Goal: Task Accomplishment & Management: Manage account settings

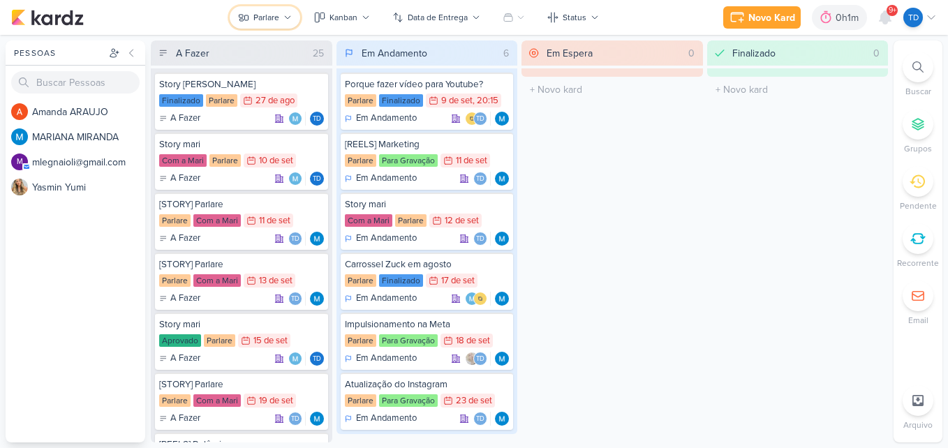
click at [288, 16] on icon at bounding box center [287, 17] width 8 height 8
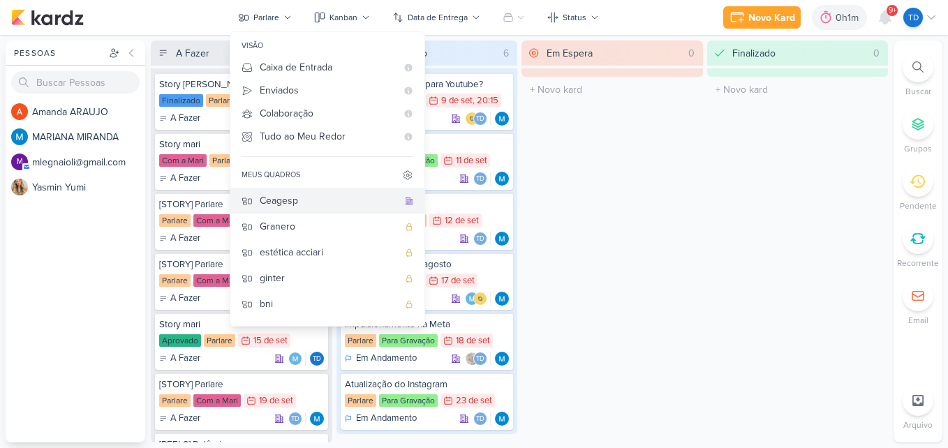
click at [316, 205] on div "Ceagesp" at bounding box center [329, 200] width 138 height 15
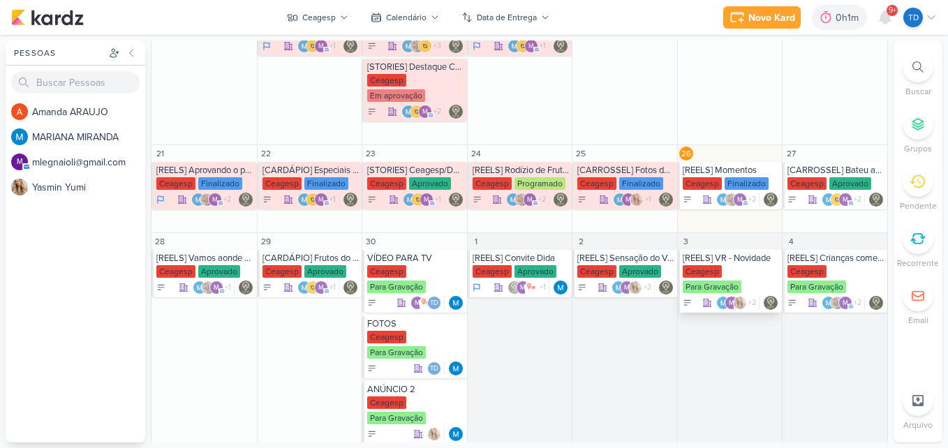
scroll to position [489, 0]
click at [732, 177] on div "Finalizado" at bounding box center [747, 183] width 44 height 13
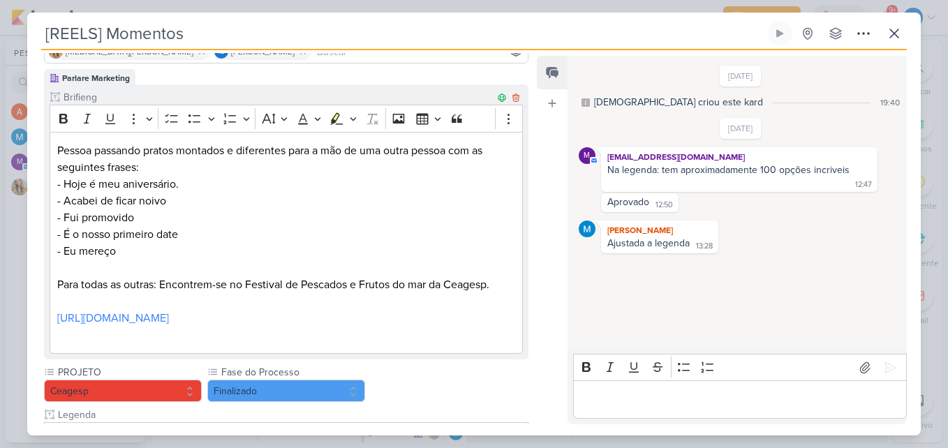
scroll to position [140, 0]
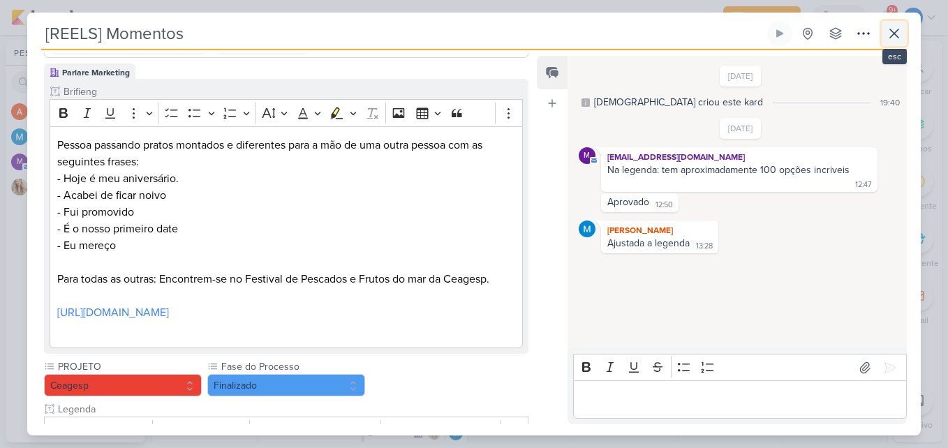
click at [894, 29] on icon at bounding box center [894, 33] width 17 height 17
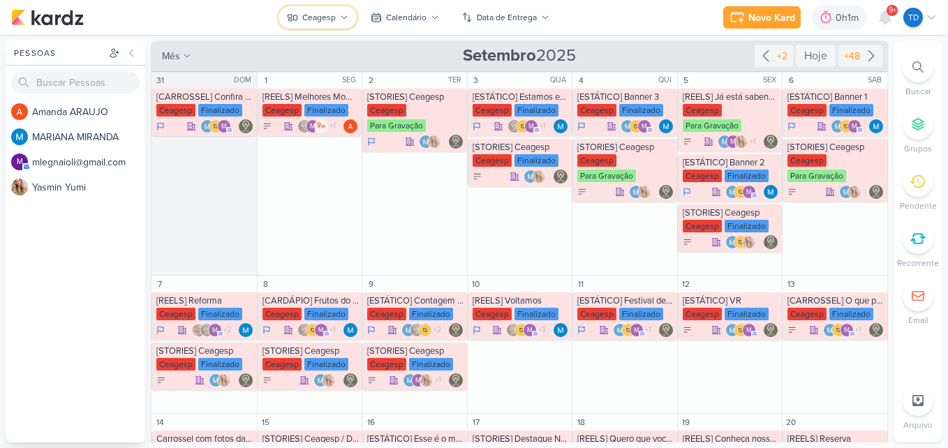
click at [334, 22] on div "Ceagesp" at bounding box center [319, 17] width 34 height 13
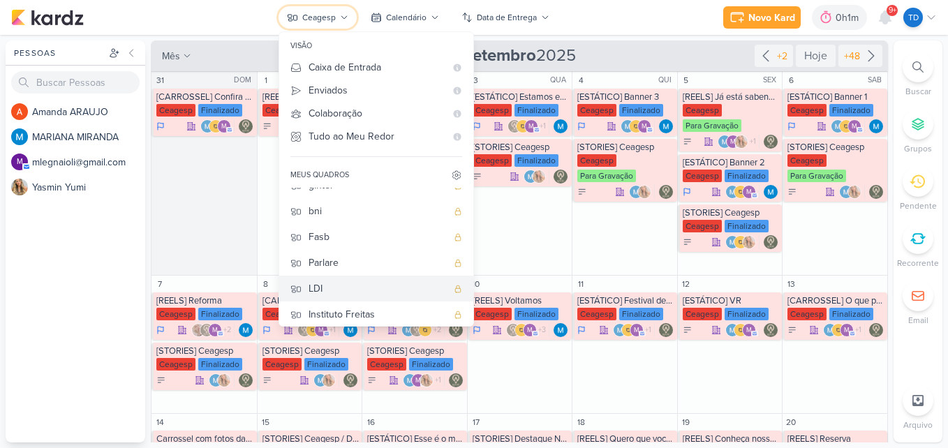
scroll to position [98, 0]
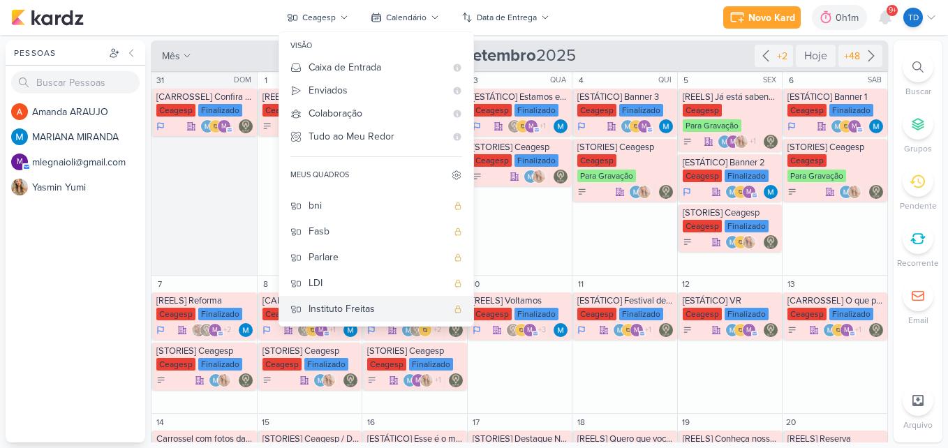
click at [379, 309] on div "Instituto Freitas" at bounding box center [378, 309] width 138 height 15
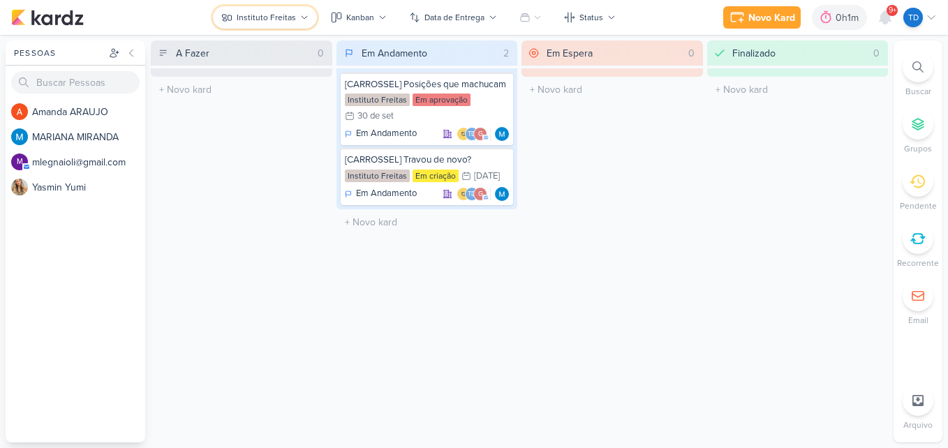
click at [279, 22] on div "Instituto Freitas" at bounding box center [266, 17] width 59 height 13
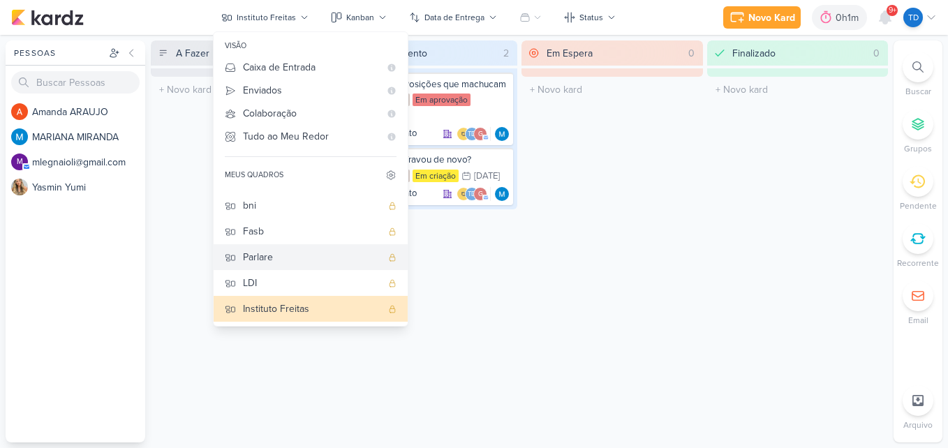
click at [324, 265] on div "Parlare" at bounding box center [312, 257] width 138 height 15
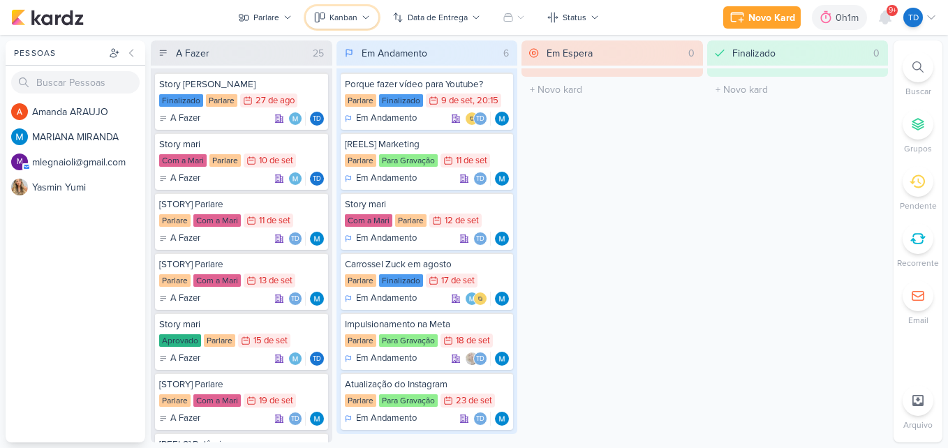
click at [365, 15] on icon at bounding box center [366, 17] width 8 height 8
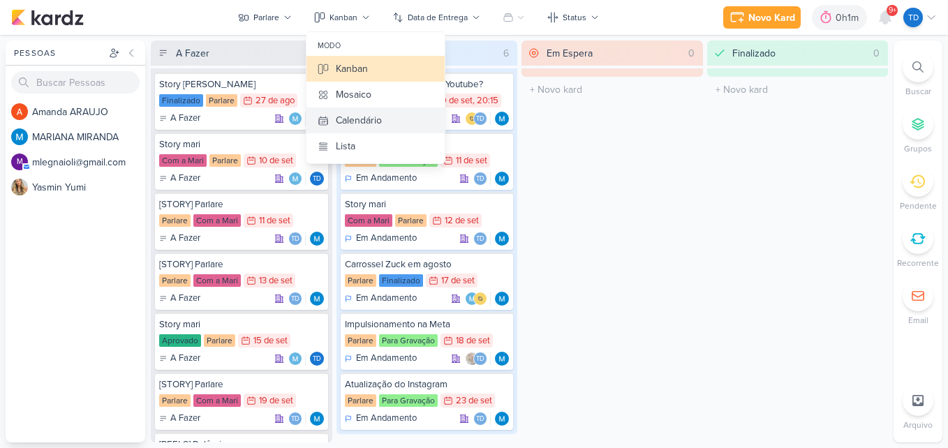
click at [390, 119] on button "Calendário" at bounding box center [375, 121] width 138 height 26
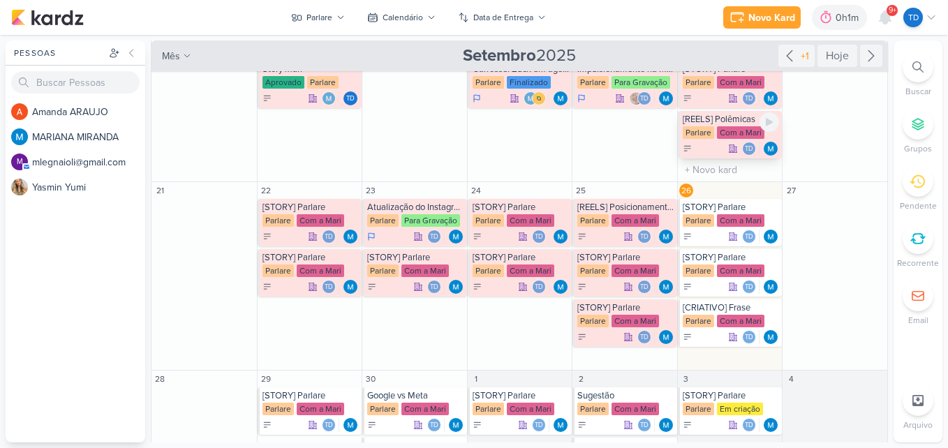
scroll to position [273, 0]
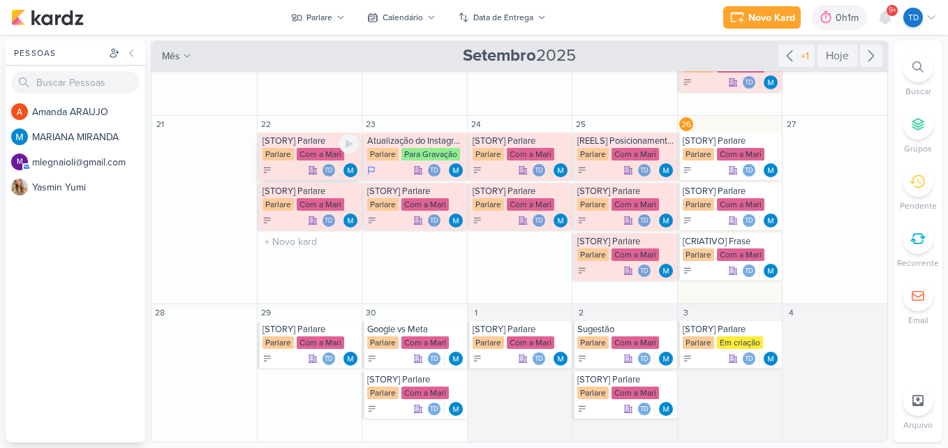
click at [313, 146] on div "[STORY] Parlare" at bounding box center [310, 140] width 97 height 11
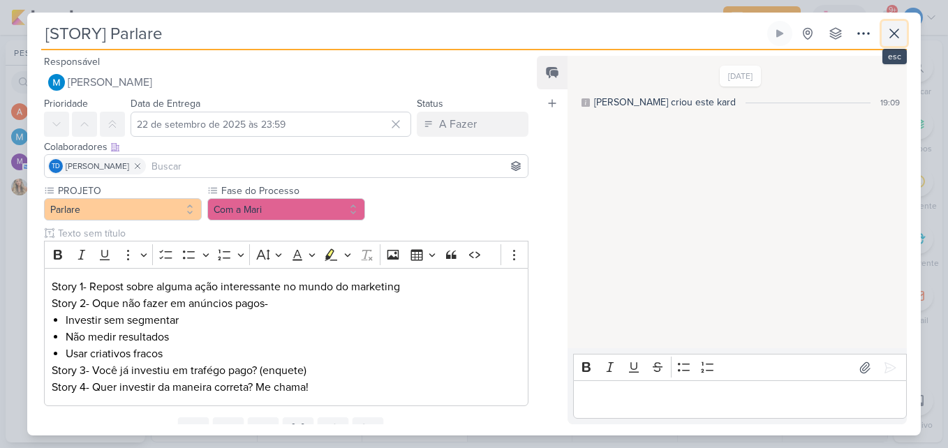
click at [890, 33] on icon at bounding box center [894, 33] width 17 height 17
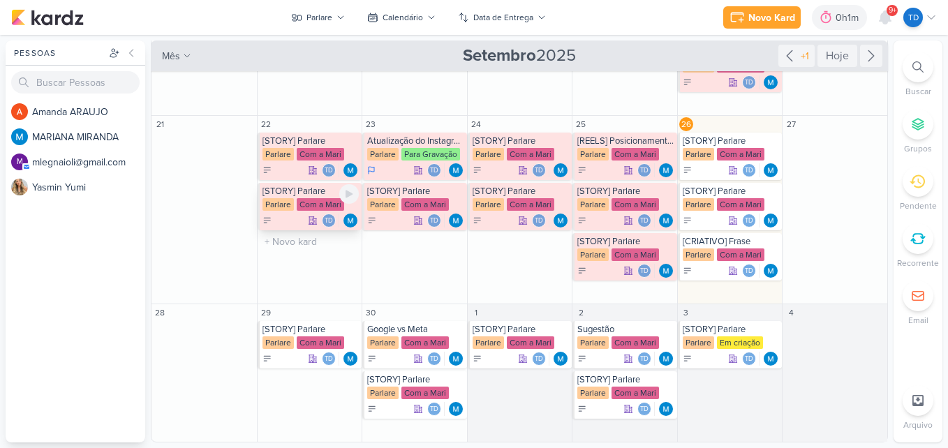
click at [323, 203] on div "Com a Mari" at bounding box center [320, 204] width 47 height 13
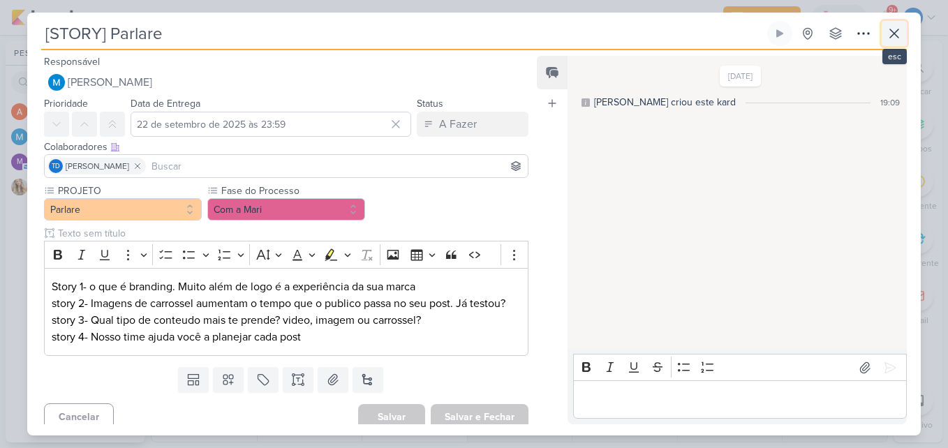
click at [887, 31] on icon at bounding box center [894, 33] width 17 height 17
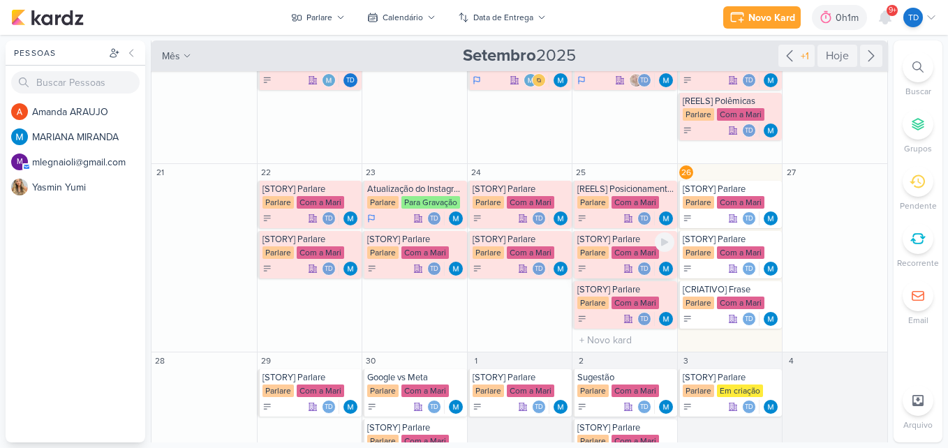
scroll to position [133, 0]
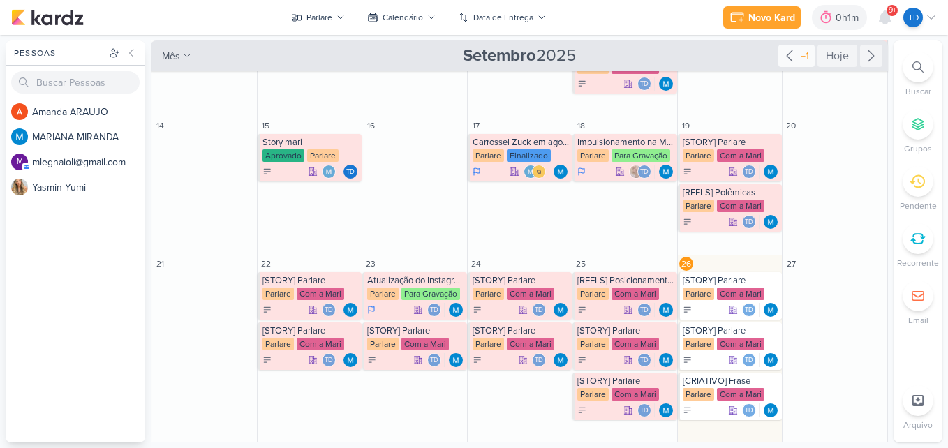
drag, startPoint x: 808, startPoint y: 117, endPoint x: 796, endPoint y: 50, distance: 67.9
click at [810, 59] on div "mês m Mês Semana [DATE] +1 Hoje 31 DOM O título do kard deve ter menos que 100 …" at bounding box center [519, 108] width 737 height 402
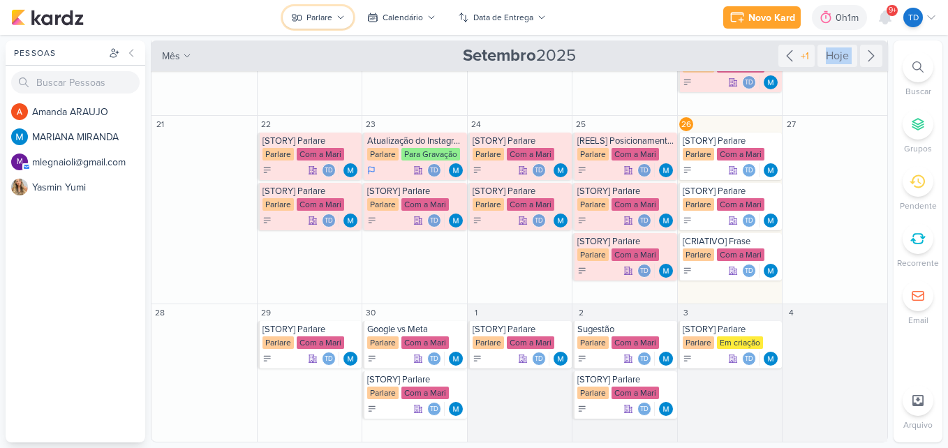
click at [337, 13] on button "Parlare" at bounding box center [318, 17] width 71 height 22
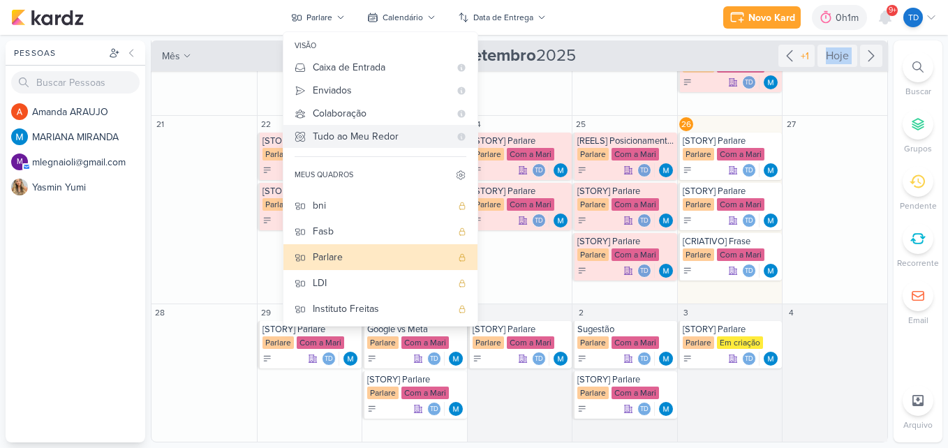
click at [346, 139] on div "Tudo ao Meu Redor" at bounding box center [381, 136] width 137 height 15
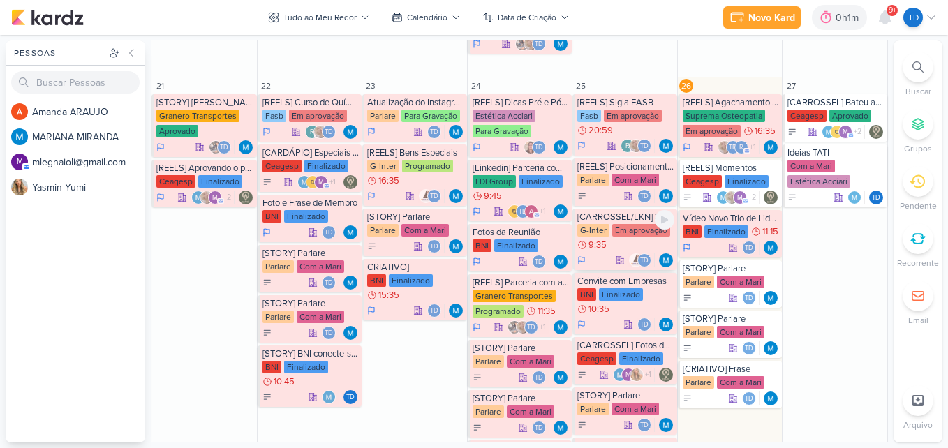
scroll to position [1243, 0]
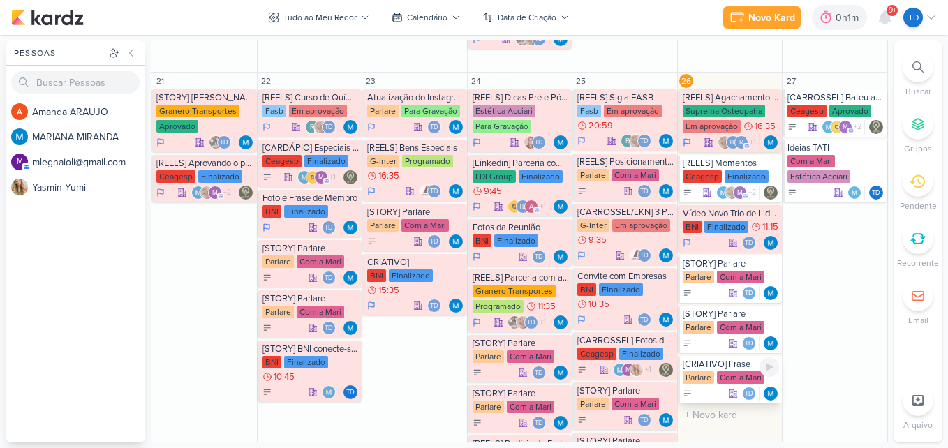
click at [729, 369] on div "[CRIATIVO] Frase" at bounding box center [731, 364] width 97 height 11
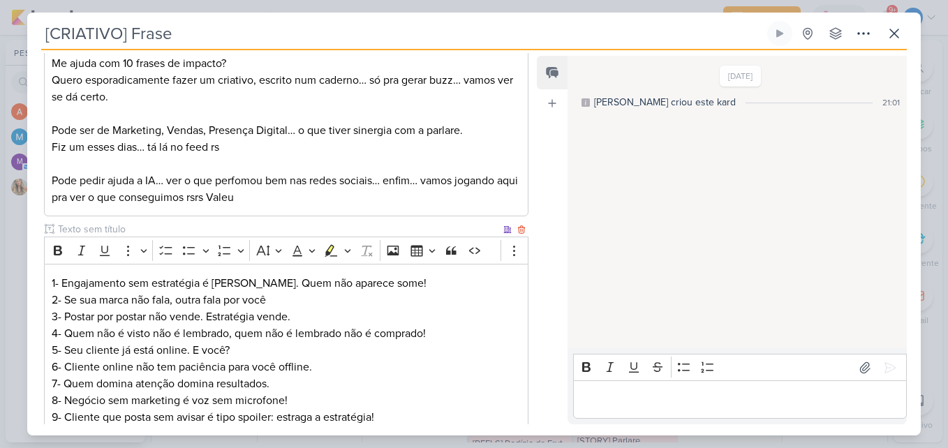
scroll to position [207, 0]
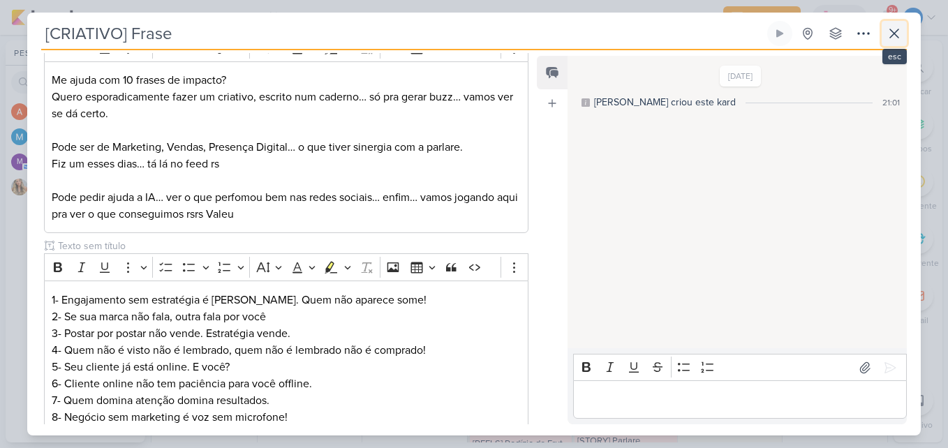
click at [899, 27] on icon at bounding box center [894, 33] width 17 height 17
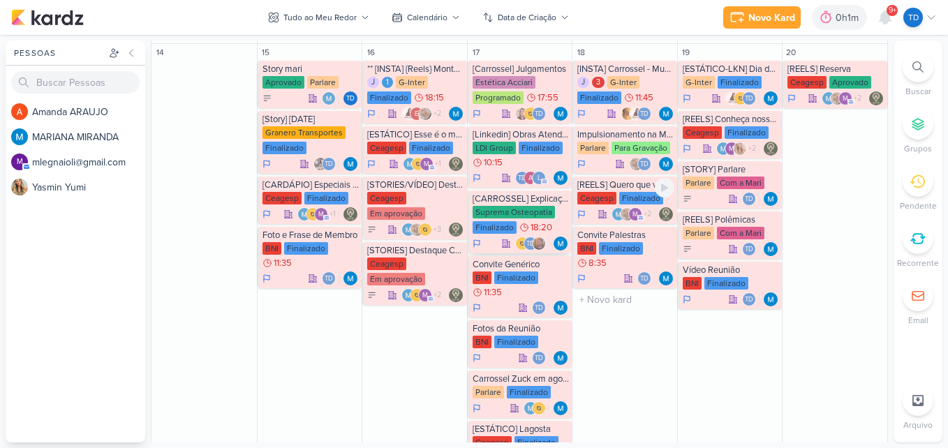
scroll to position [755, 0]
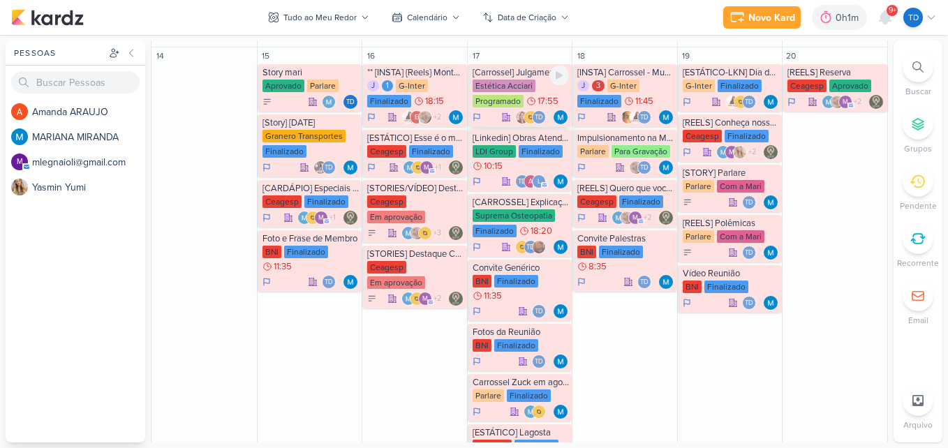
click at [515, 90] on div "Estética Acciari" at bounding box center [504, 86] width 63 height 13
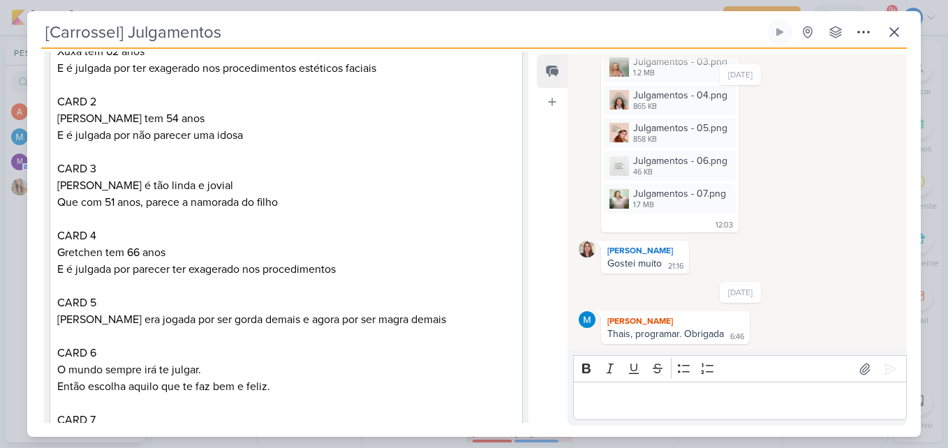
scroll to position [558, 0]
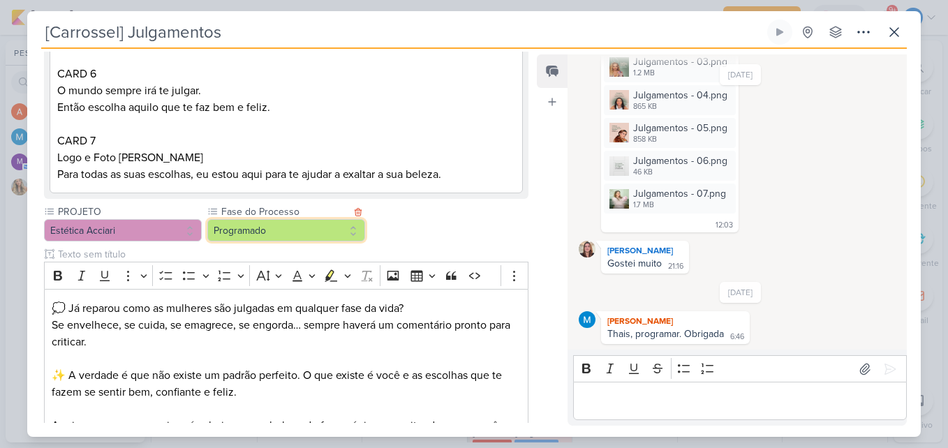
click at [300, 234] on button "Programado" at bounding box center [286, 230] width 158 height 22
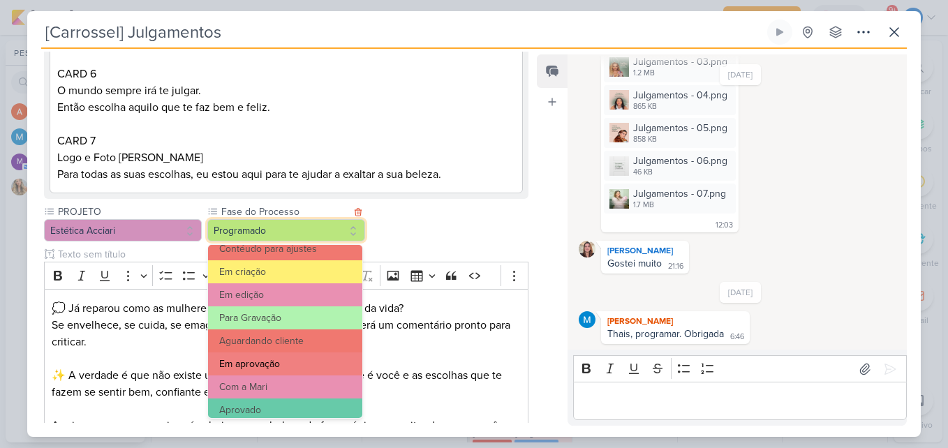
scroll to position [135, 0]
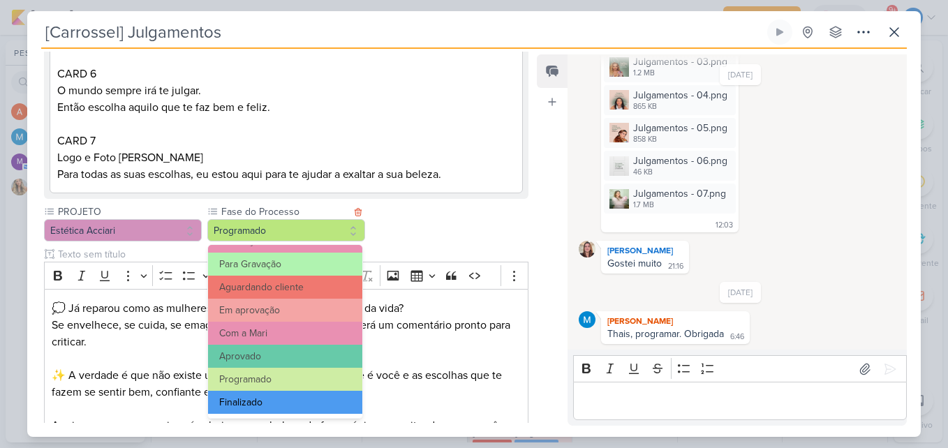
click at [267, 406] on button "Finalizado" at bounding box center [285, 402] width 154 height 23
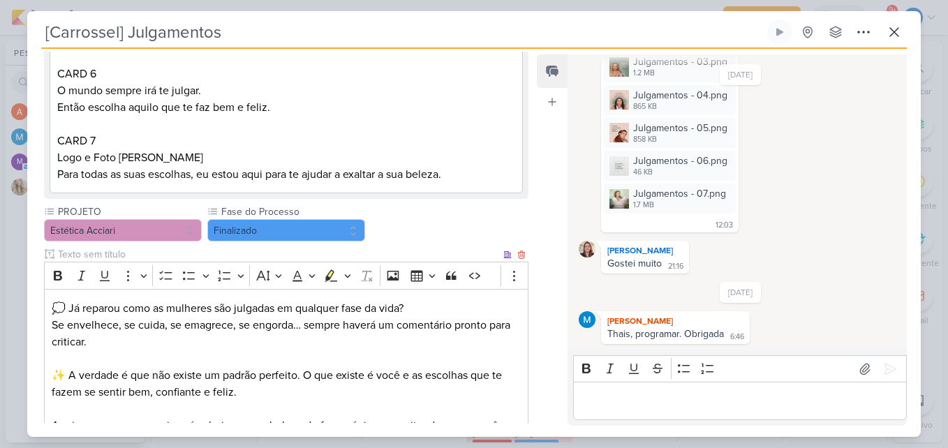
scroll to position [808, 0]
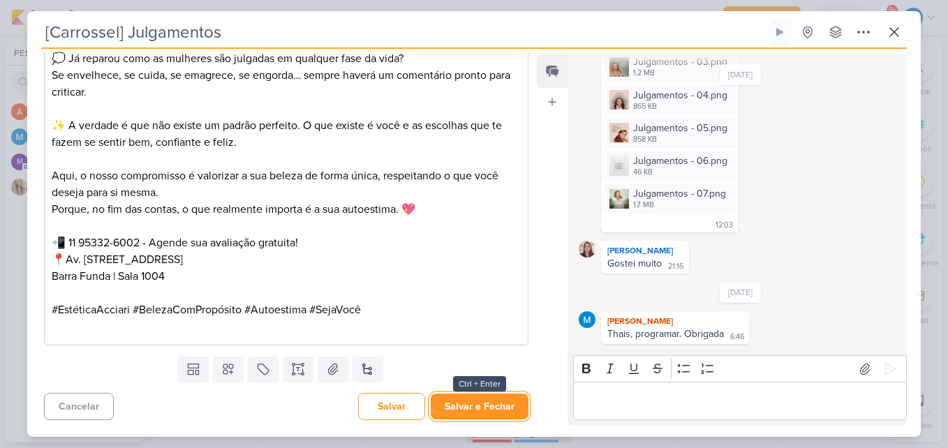
click at [481, 411] on button "Salvar e Fechar" at bounding box center [480, 407] width 98 height 26
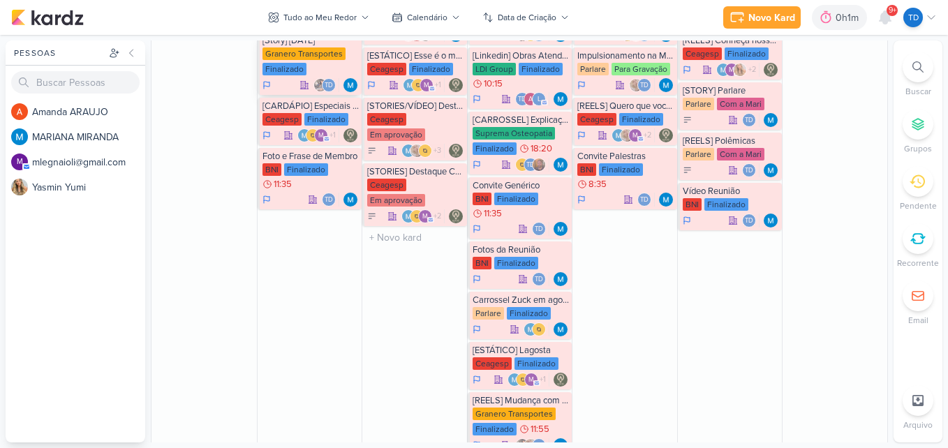
scroll to position [824, 0]
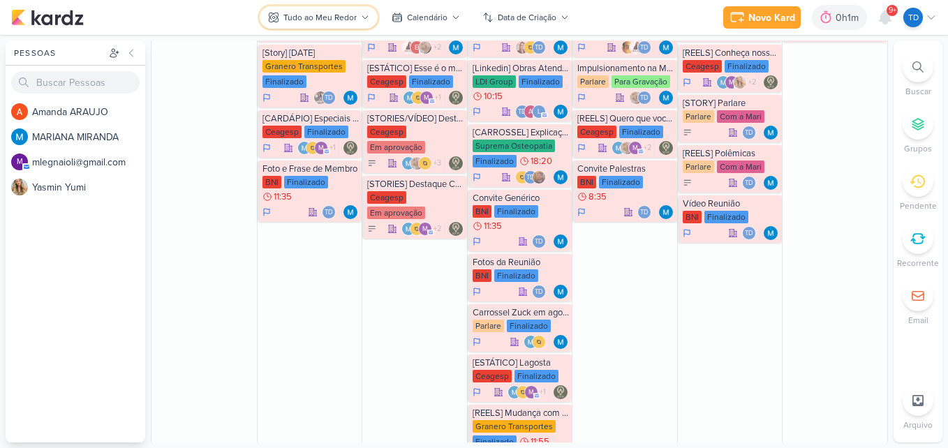
click at [285, 22] on div "Tudo ao Meu Redor" at bounding box center [319, 17] width 73 height 13
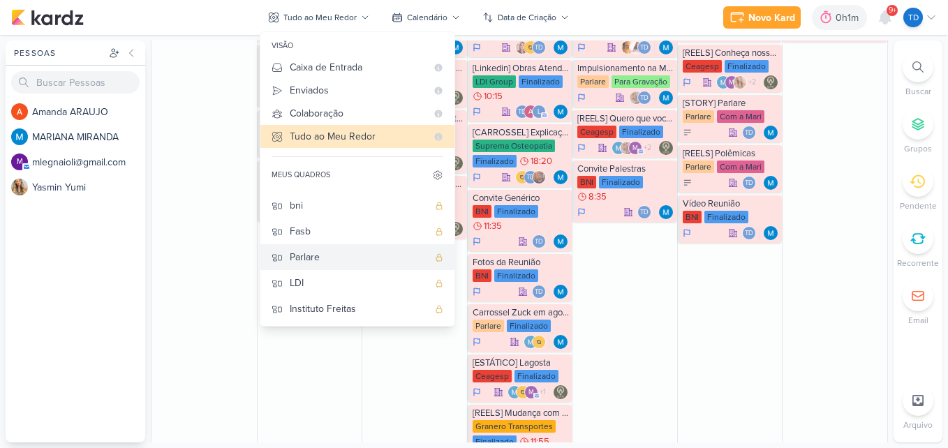
click at [339, 259] on div "Parlare" at bounding box center [359, 257] width 138 height 15
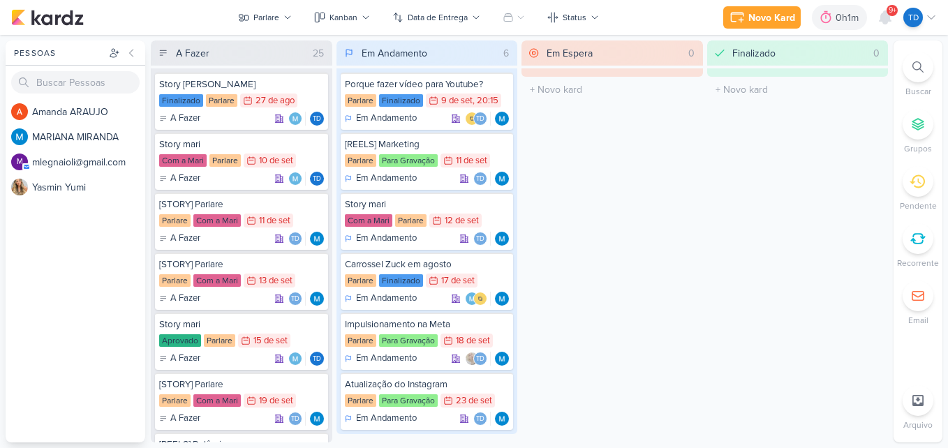
scroll to position [0, 0]
click at [358, 21] on button "Kanban" at bounding box center [342, 17] width 73 height 22
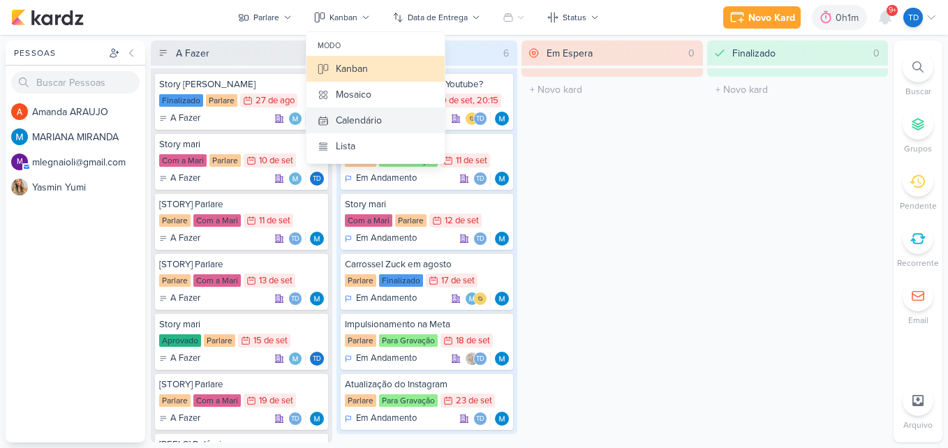
click at [372, 126] on div "Calendário" at bounding box center [359, 120] width 46 height 15
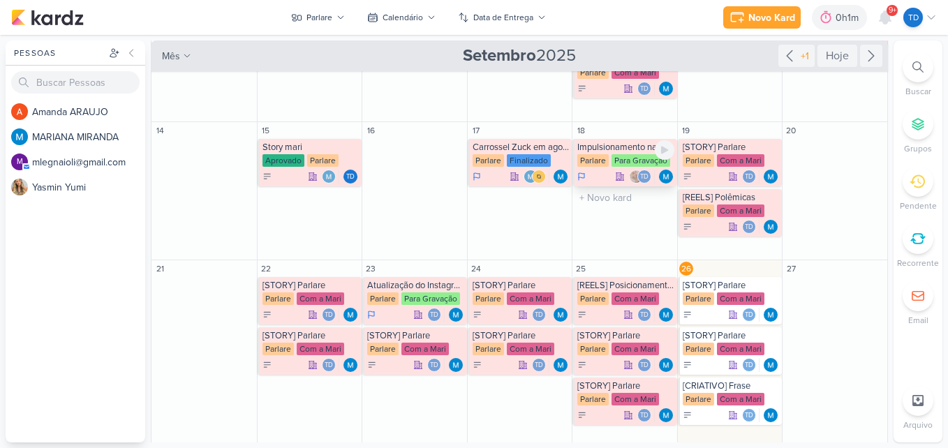
scroll to position [140, 0]
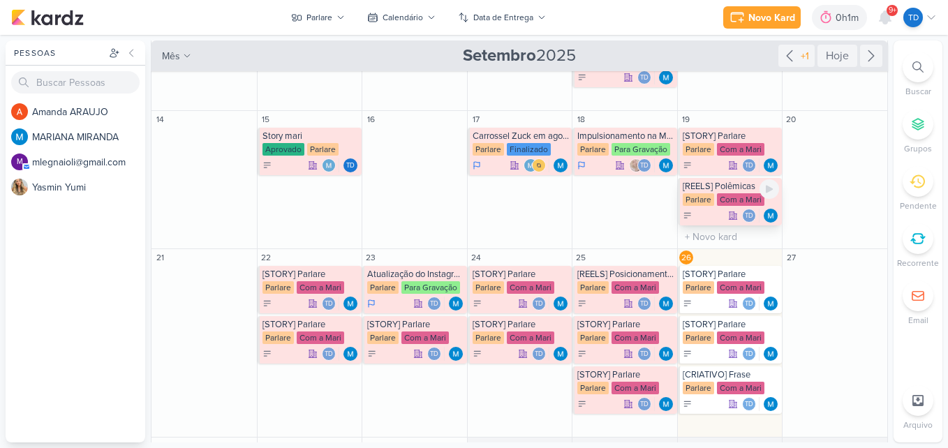
click at [729, 192] on div "[REELS] Polêmicas [GEOGRAPHIC_DATA] Com a Mari Td" at bounding box center [730, 201] width 105 height 47
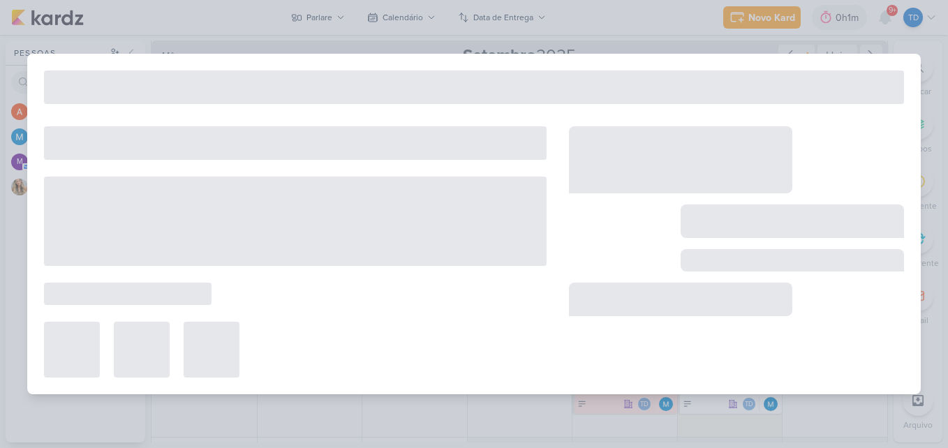
type input "[REELS] Polêmicas"
type input "19 de setembro de 2025 às 23:59"
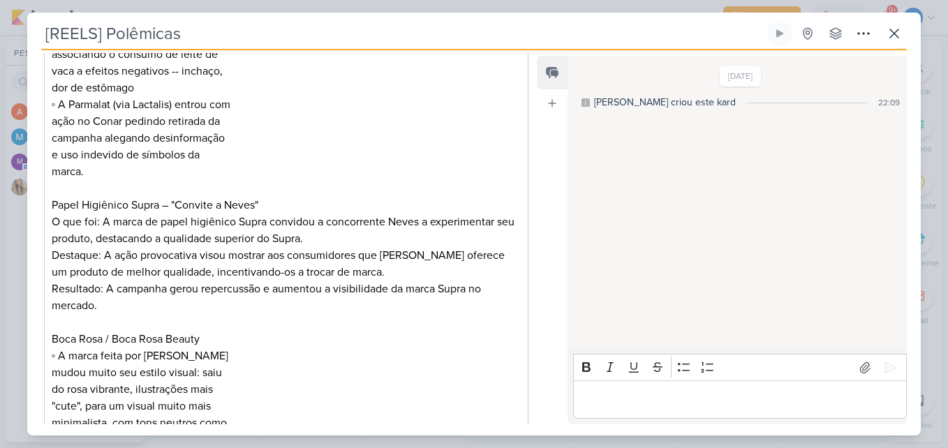
scroll to position [1134, 0]
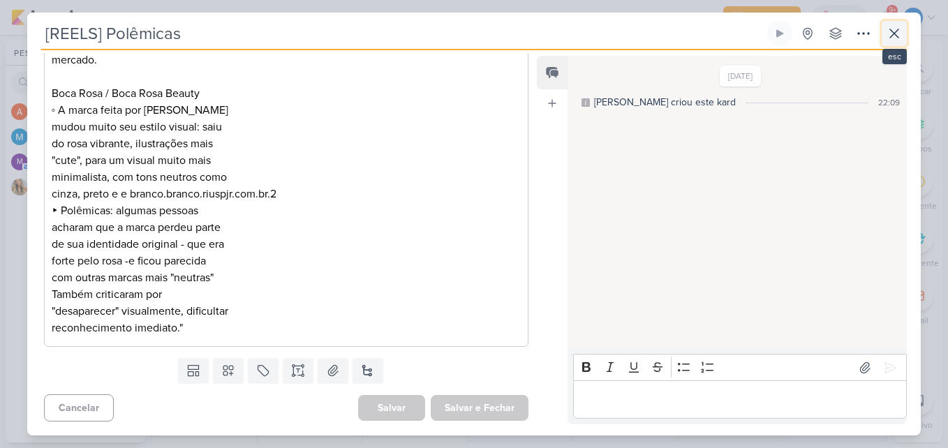
click at [892, 32] on icon at bounding box center [894, 33] width 8 height 8
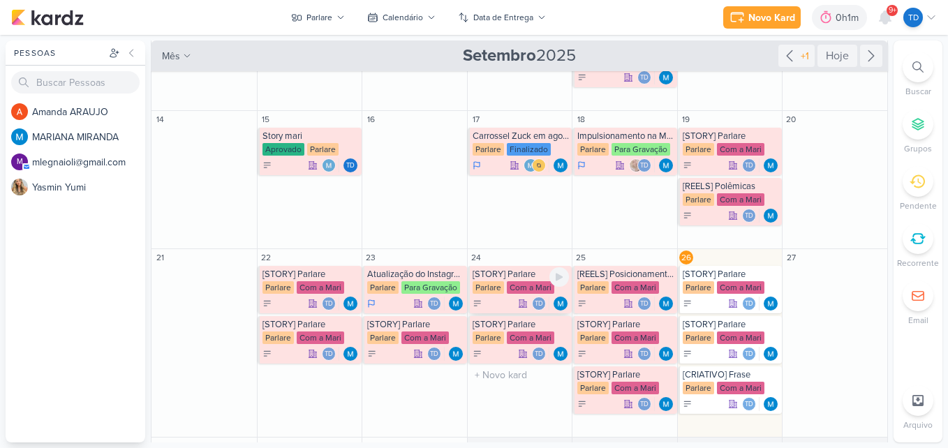
scroll to position [209, 0]
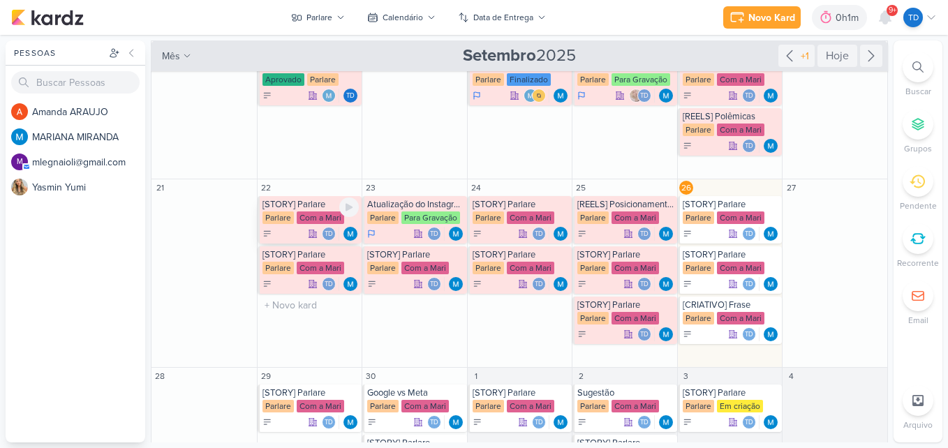
click at [290, 221] on div "Parlare" at bounding box center [277, 218] width 31 height 13
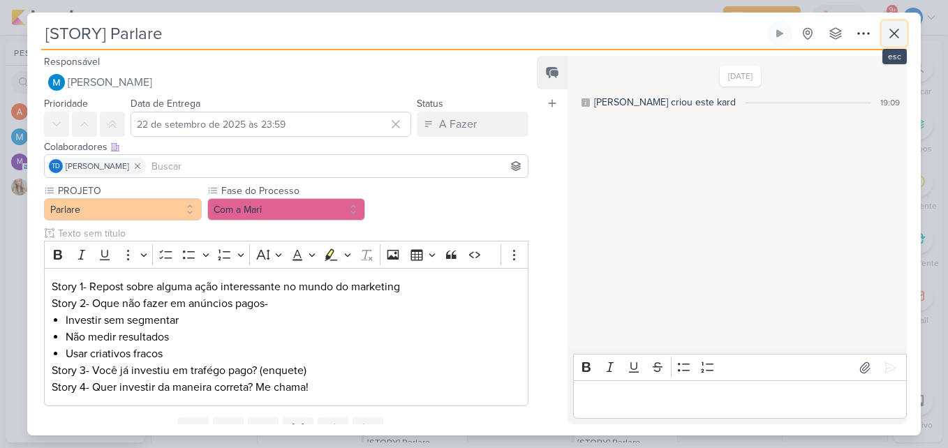
click at [894, 41] on icon at bounding box center [894, 33] width 17 height 17
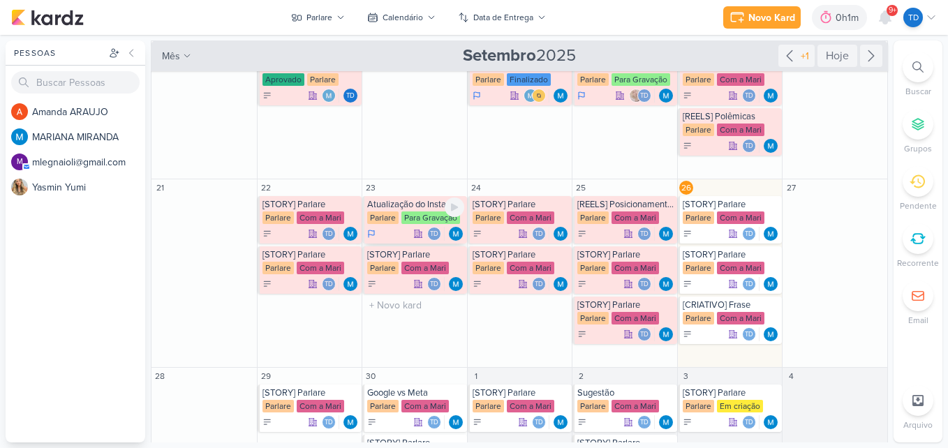
click at [405, 215] on div "Para Gravação" at bounding box center [430, 218] width 59 height 13
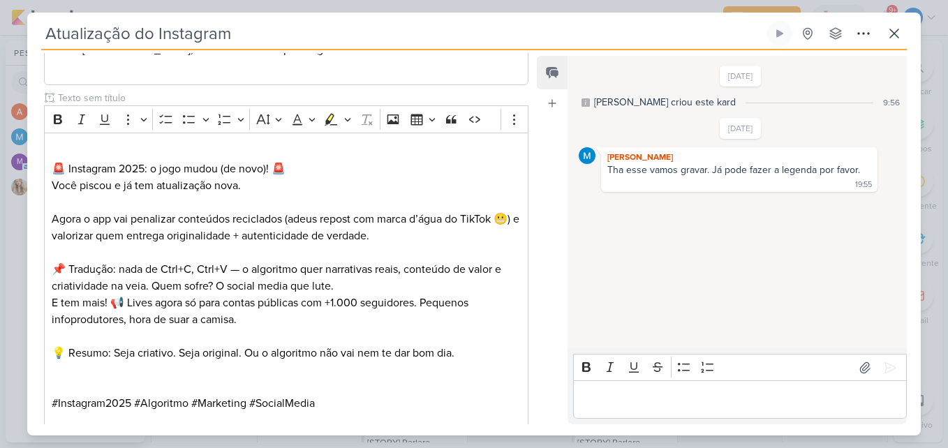
scroll to position [581, 0]
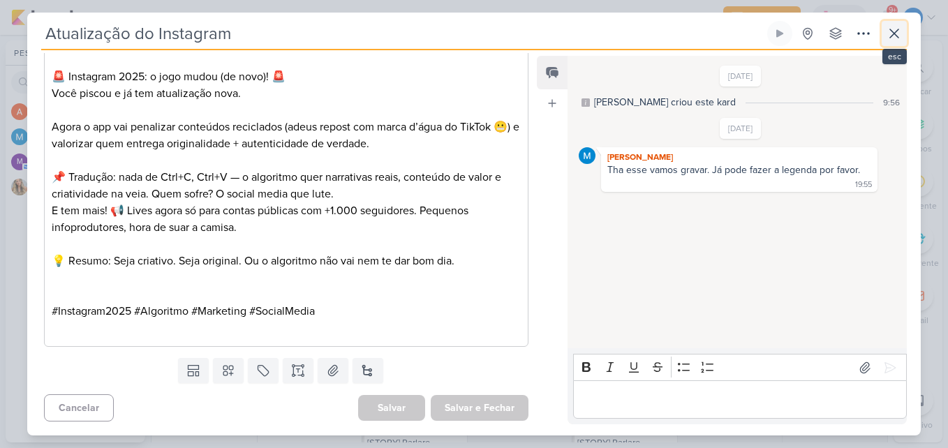
click at [889, 36] on icon at bounding box center [894, 33] width 17 height 17
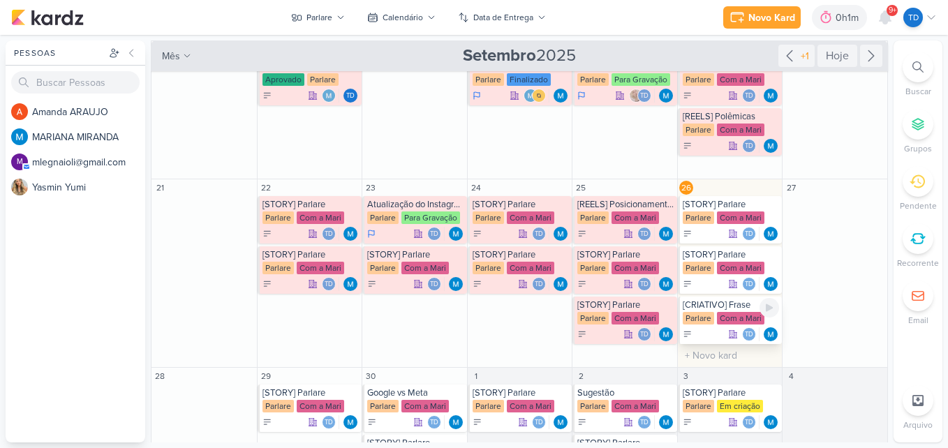
click at [725, 305] on div "[CRIATIVO] Frase" at bounding box center [731, 304] width 97 height 11
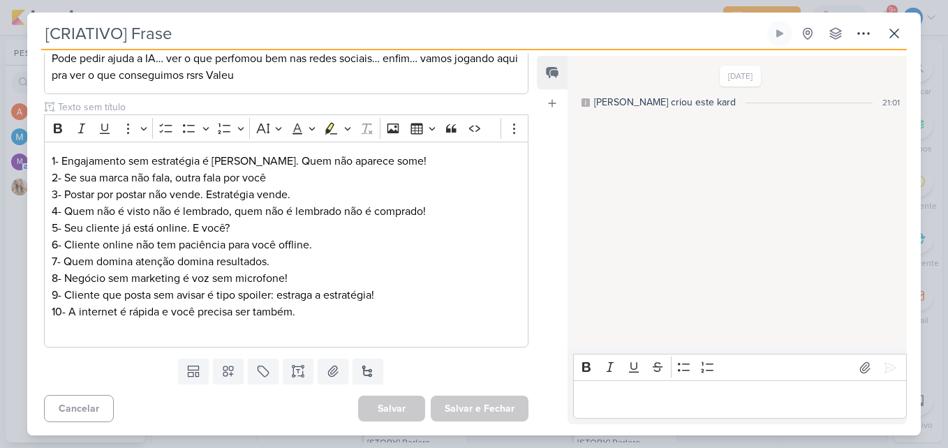
scroll to position [346, 0]
click at [893, 33] on icon at bounding box center [894, 33] width 8 height 8
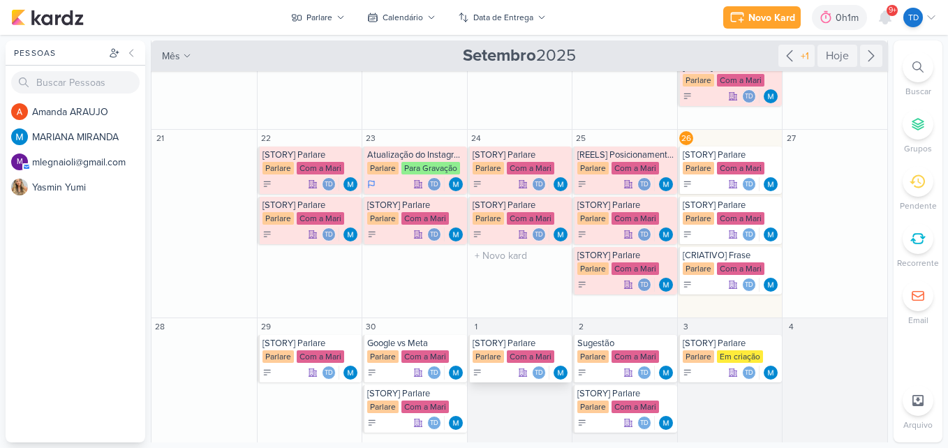
scroll to position [273, 0]
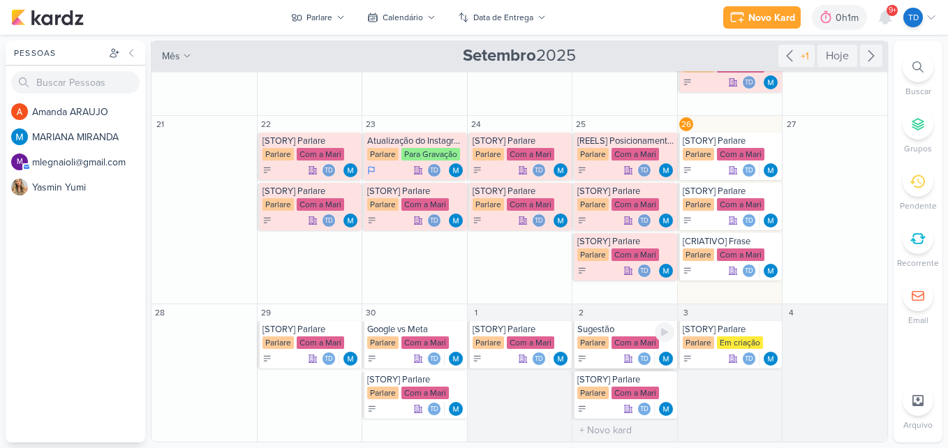
click at [605, 346] on div "Parlare" at bounding box center [592, 342] width 31 height 13
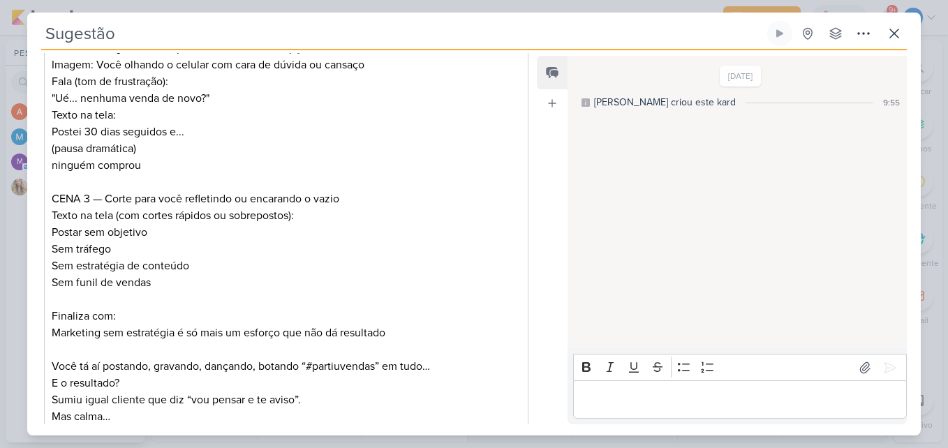
scroll to position [782, 0]
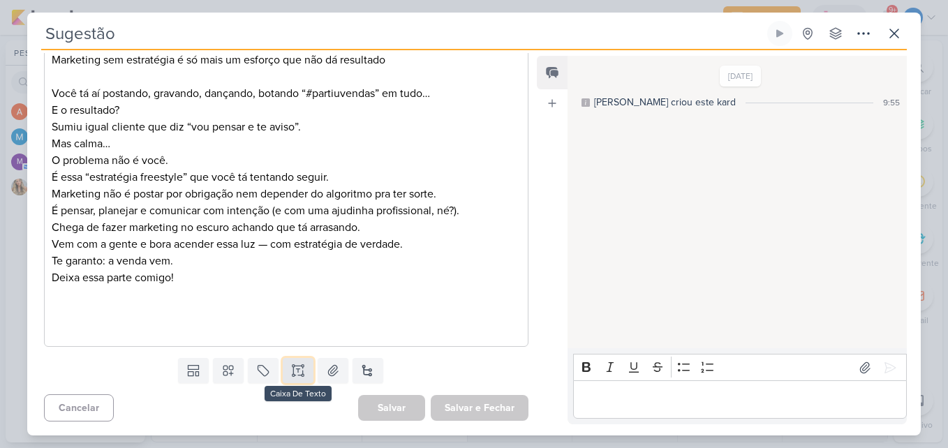
click at [297, 367] on icon at bounding box center [298, 371] width 14 height 14
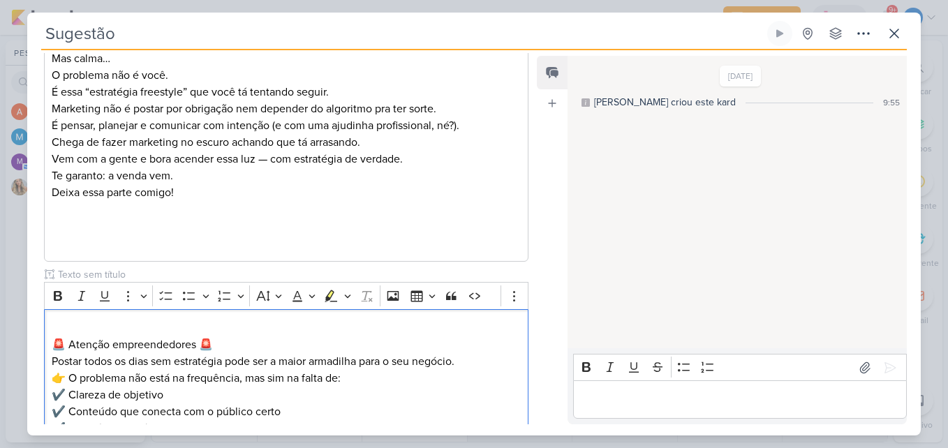
scroll to position [1030, 0]
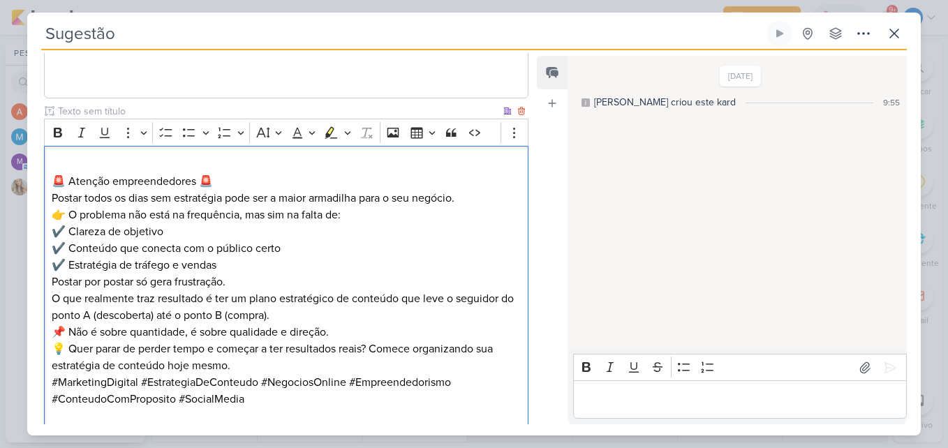
click at [52, 184] on p "🚨 Atenção empreendedores 🚨 Postar todos os dias sem estratégia pode ser a maior…" at bounding box center [286, 181] width 469 height 50
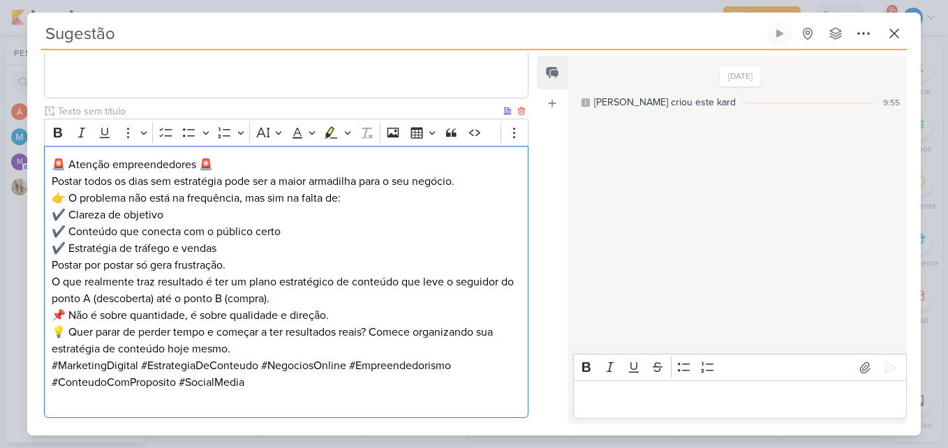
click at [470, 195] on p "👉 O problema não está na frequência, mas sim na falta de: ✔️ Clareza de objetiv…" at bounding box center [286, 223] width 469 height 67
click at [471, 186] on p "🚨 Atenção empreendedores 🚨 Postar todos os dias sem estratégia pode ser a maior…" at bounding box center [286, 173] width 469 height 34
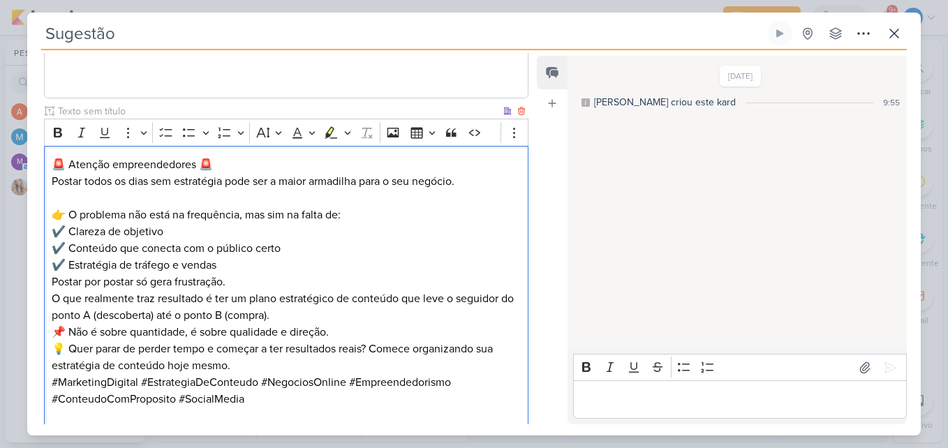
click at [239, 266] on p "👉 O problema não está na frequência, mas sim na falta de: ✔️ Clareza de objetiv…" at bounding box center [286, 240] width 469 height 67
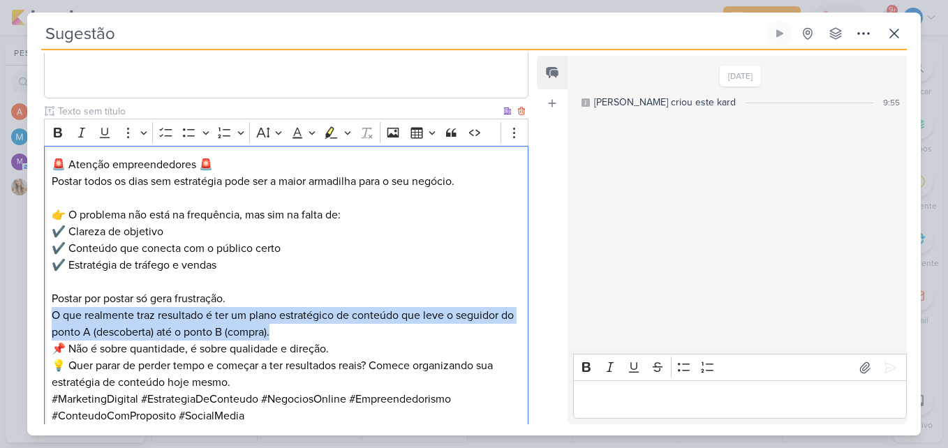
drag, startPoint x: 302, startPoint y: 331, endPoint x: 50, endPoint y: 308, distance: 252.4
click at [50, 308] on div "🚨 Atenção empreendedores 🚨 Postar todos os dias sem estratégia pode ser a maior…" at bounding box center [286, 299] width 484 height 306
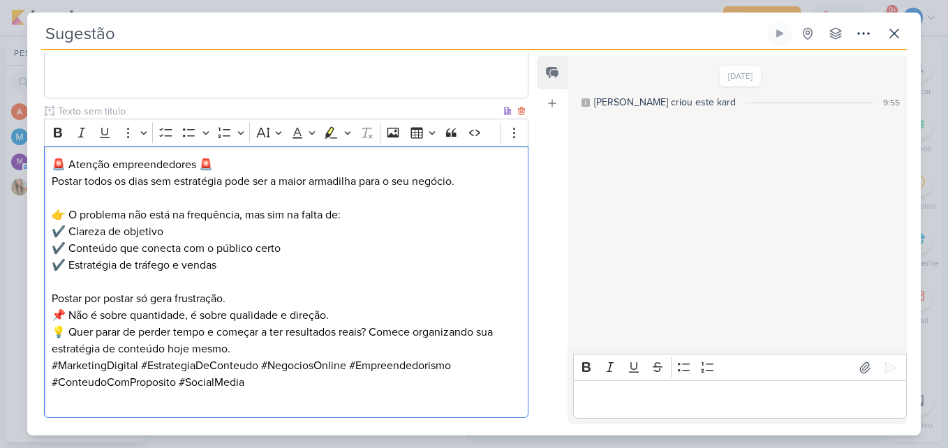
click at [361, 320] on p "📌 Não é sobre quantidade, é sobre qualidade e direção." at bounding box center [286, 315] width 469 height 17
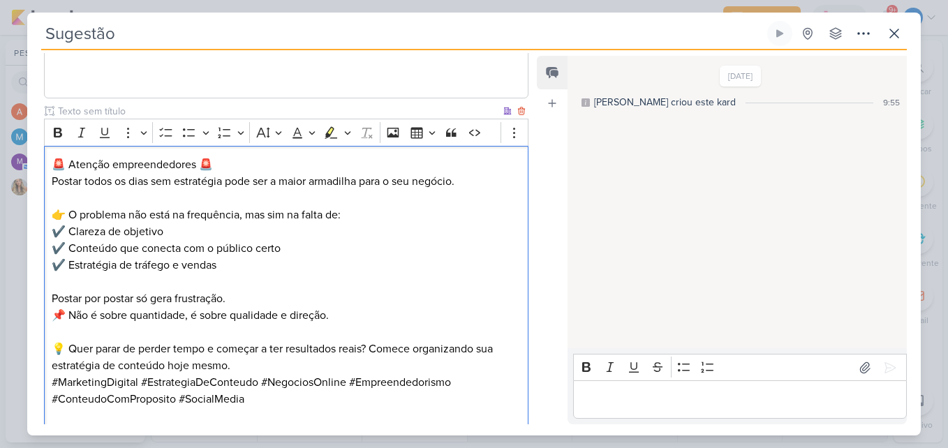
click at [243, 366] on p "💡 Quer parar de perder tempo e começar a ter resultados reais? Comece organizan…" at bounding box center [286, 358] width 469 height 34
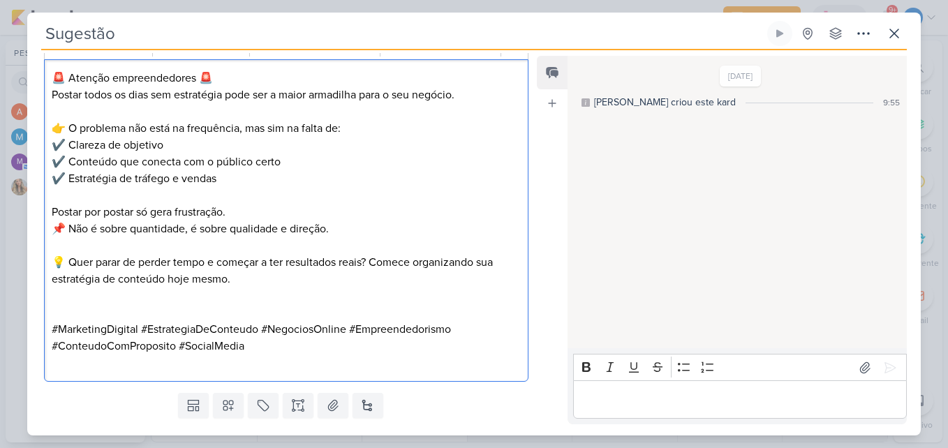
scroll to position [1152, 0]
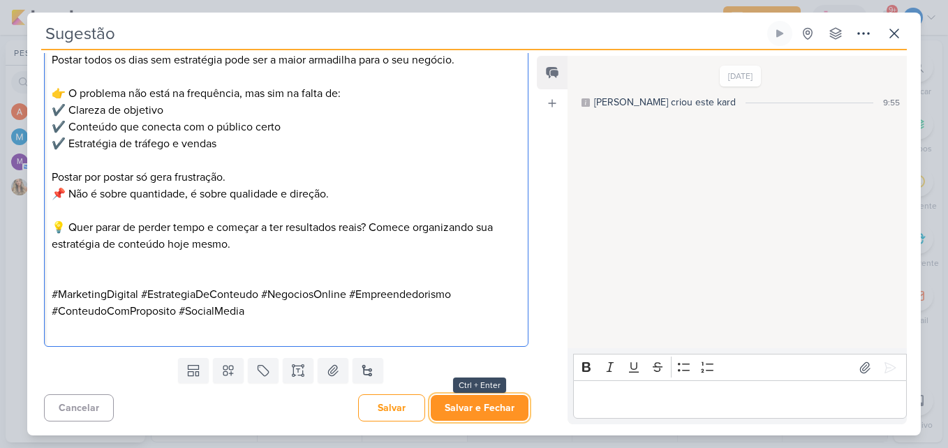
click at [477, 403] on button "Salvar e Fechar" at bounding box center [480, 408] width 98 height 26
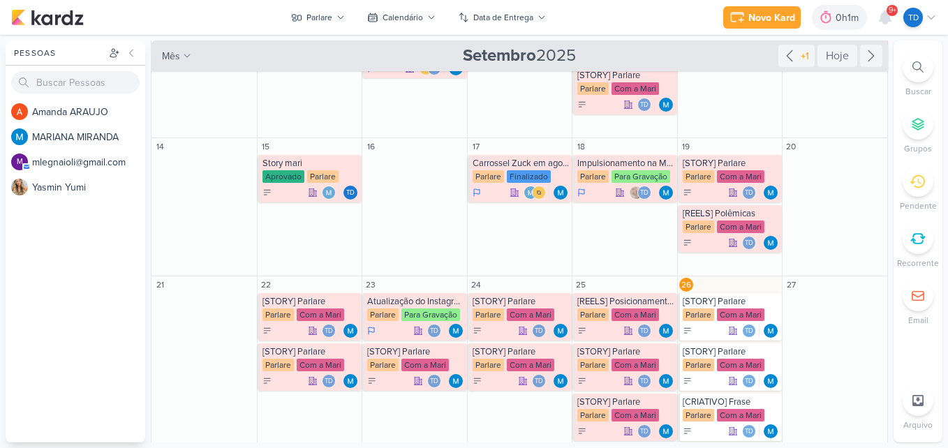
scroll to position [64, 0]
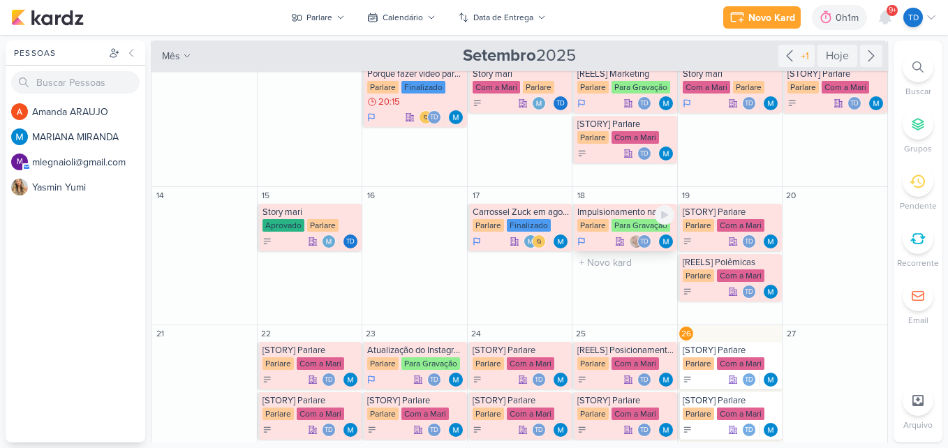
click at [614, 213] on div "Impulsionamento na Meta" at bounding box center [625, 212] width 97 height 11
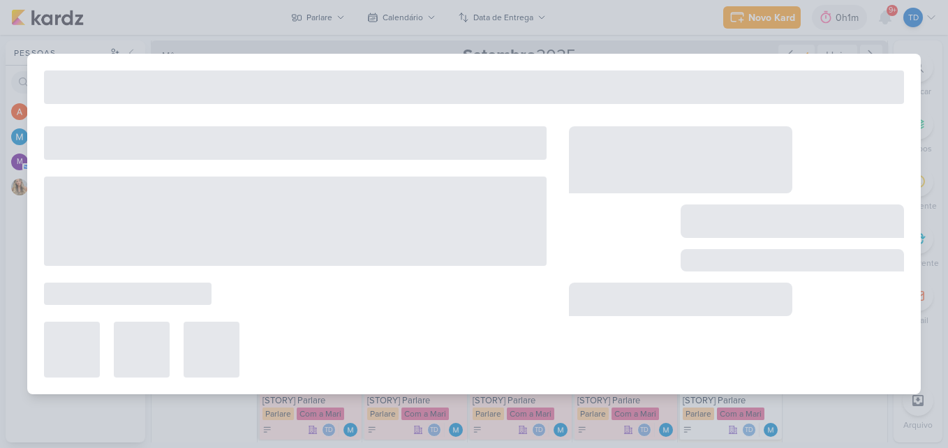
type input "Impulsionamento na Meta"
type input "18 de setembro de 2025 às 23:59"
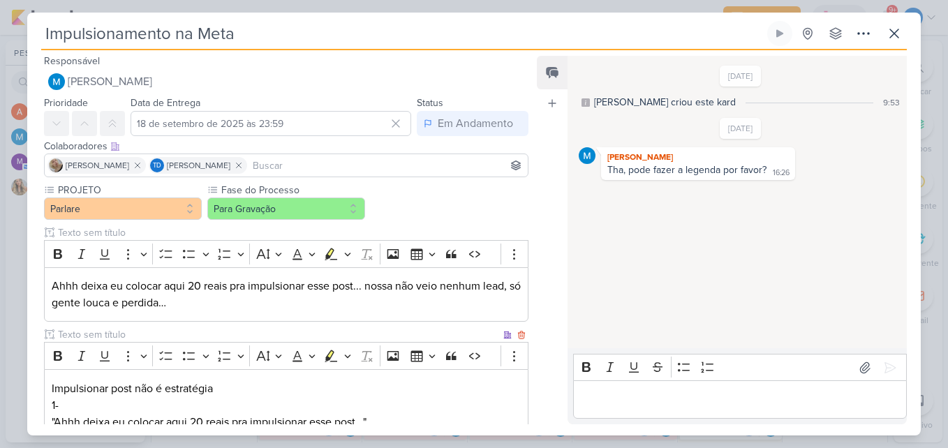
scroll to position [0, 0]
click at [327, 217] on button "Para Gravação" at bounding box center [286, 209] width 158 height 22
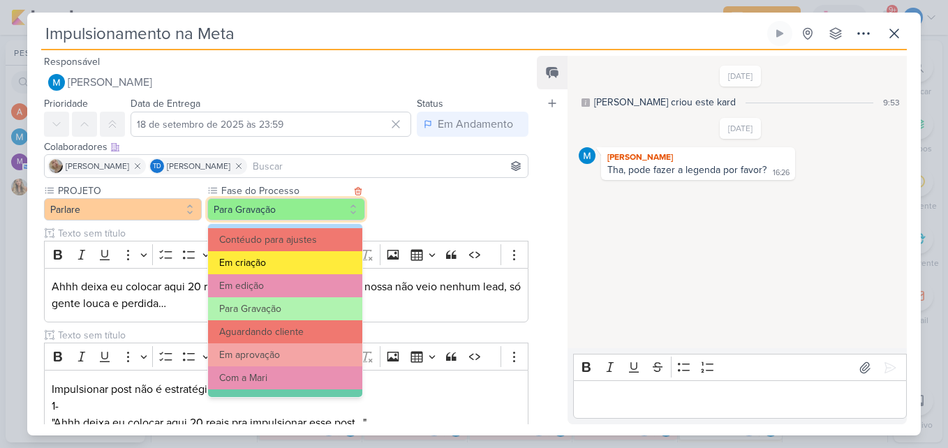
scroll to position [135, 0]
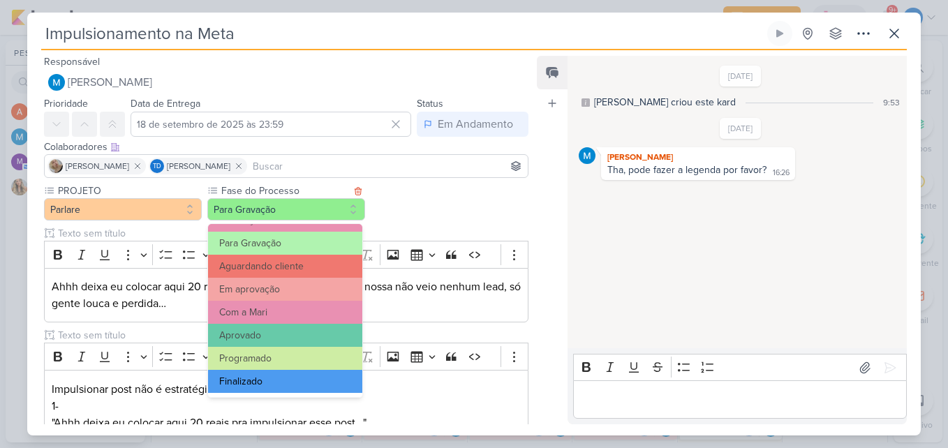
click at [290, 378] on button "Finalizado" at bounding box center [285, 381] width 154 height 23
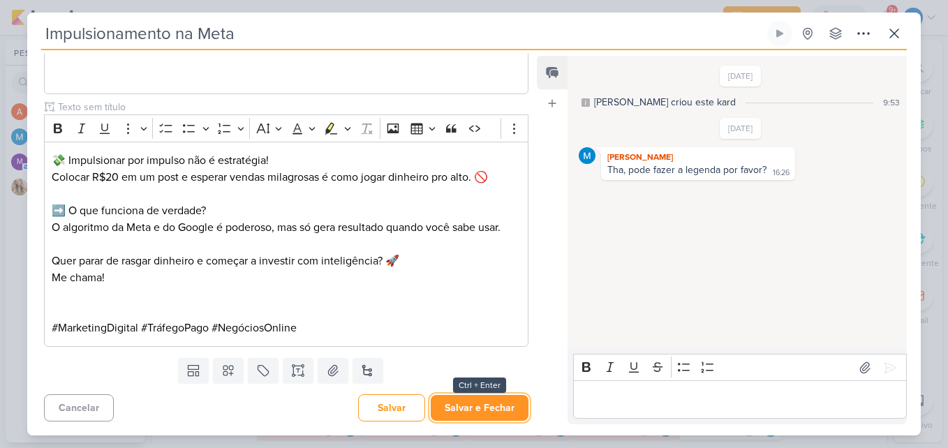
click at [478, 397] on button "Salvar e Fechar" at bounding box center [480, 408] width 98 height 26
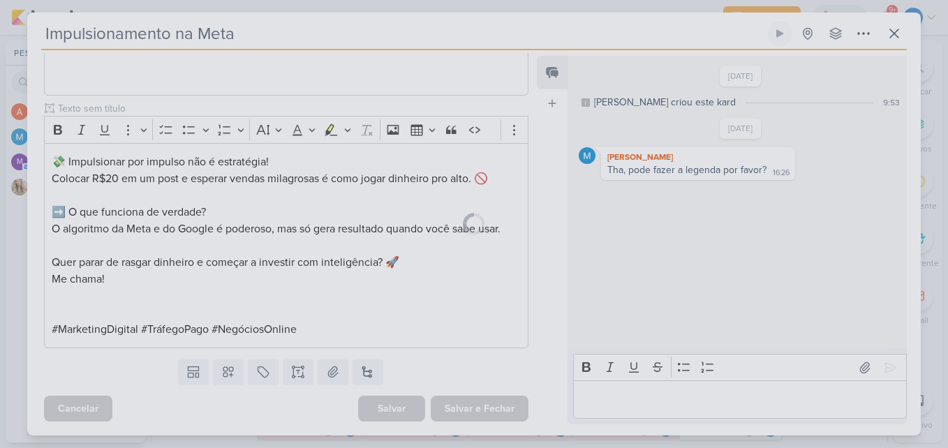
scroll to position [732, 0]
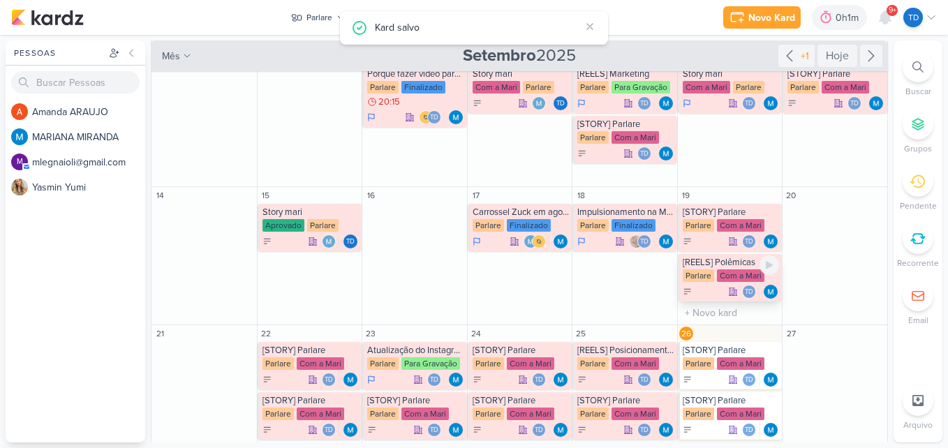
click at [727, 275] on div "Com a Mari" at bounding box center [740, 275] width 47 height 13
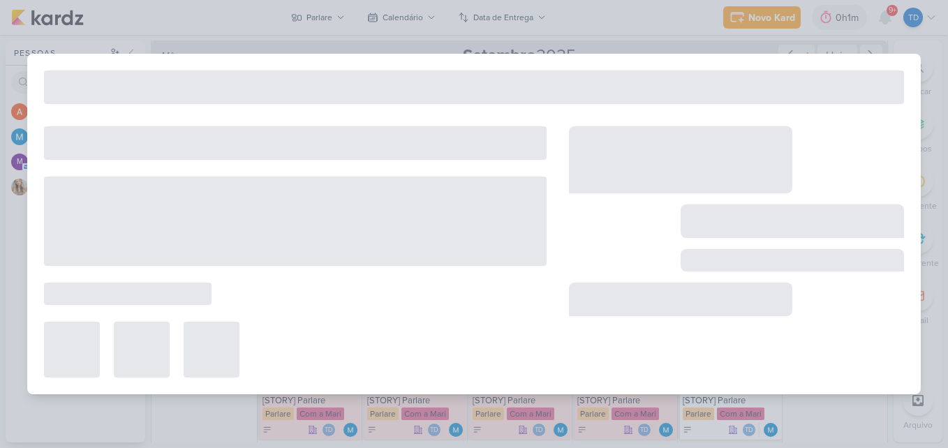
type input "[REELS] Polêmicas"
type input "19 de setembro de 2025 às 23:59"
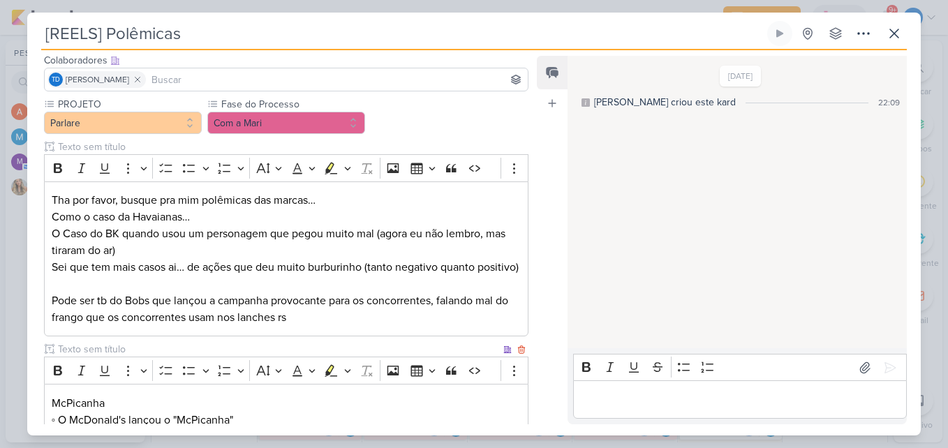
scroll to position [0, 0]
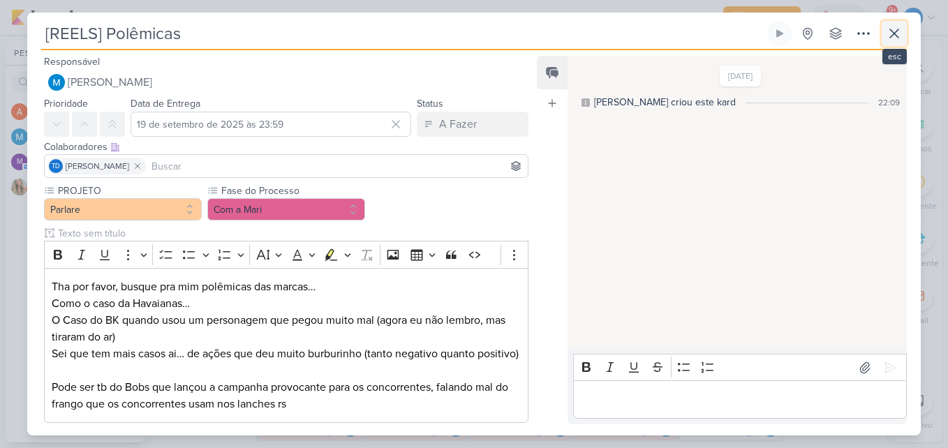
click at [896, 29] on icon at bounding box center [894, 33] width 17 height 17
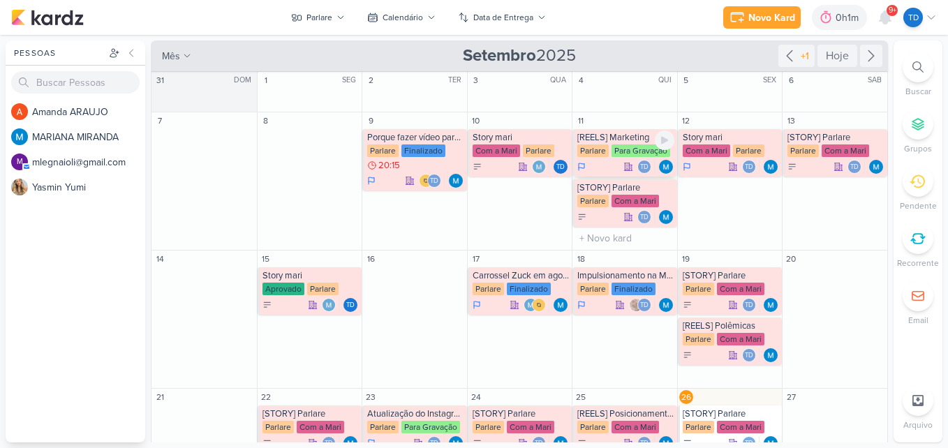
click at [619, 146] on div "Para Gravação" at bounding box center [640, 150] width 59 height 13
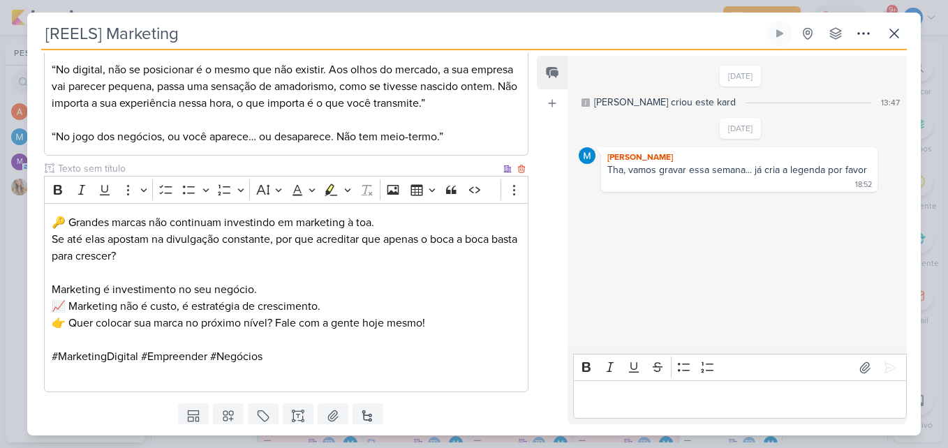
scroll to position [419, 0]
click at [886, 42] on button at bounding box center [894, 33] width 25 height 25
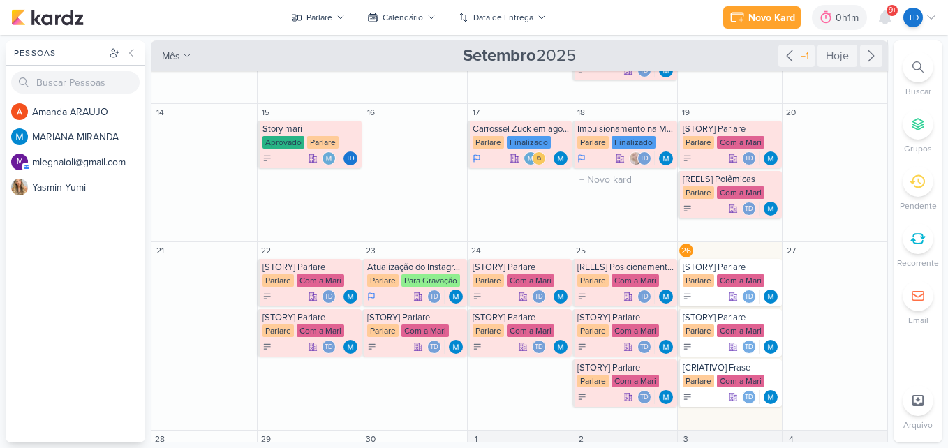
scroll to position [273, 0]
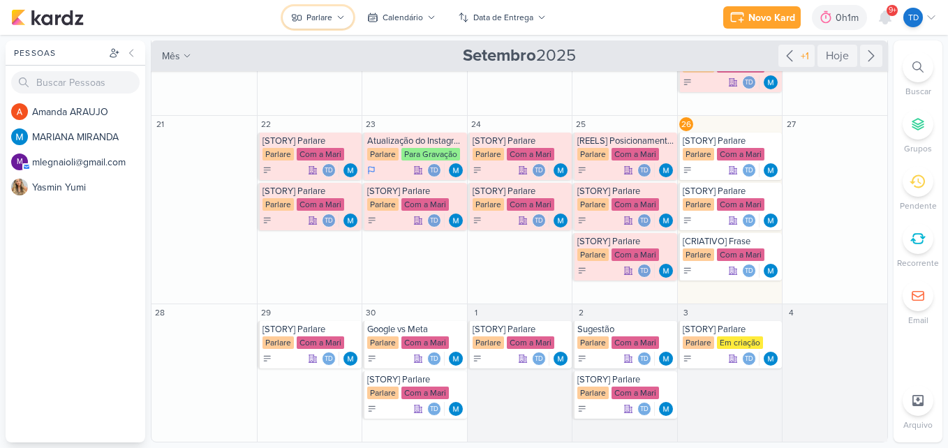
click at [320, 18] on div "Parlare" at bounding box center [319, 17] width 26 height 13
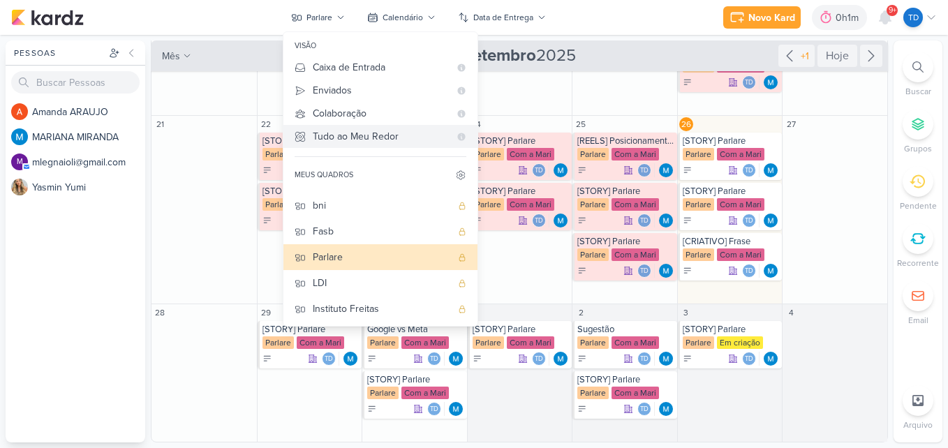
click at [343, 143] on div "Tudo ao Meu Redor" at bounding box center [381, 136] width 137 height 15
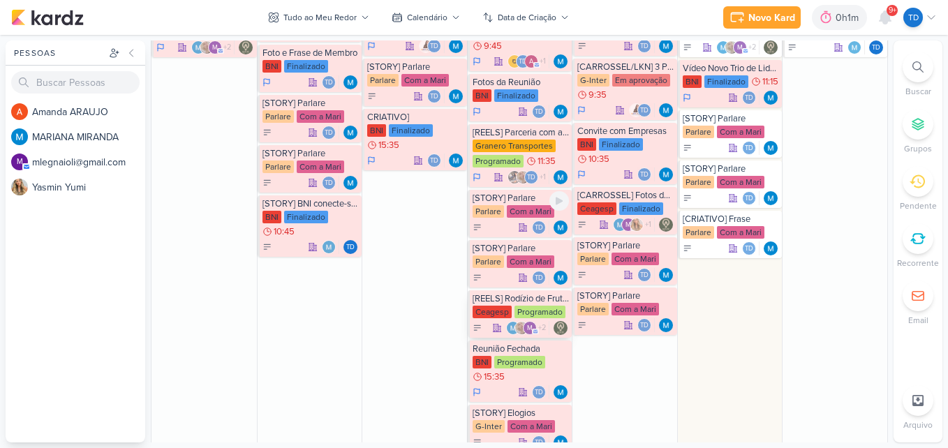
scroll to position [1458, 0]
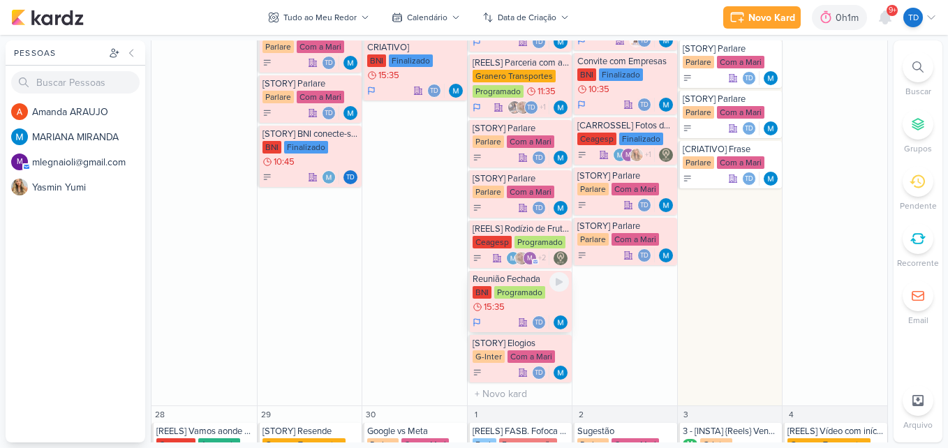
click at [512, 295] on div "Programado" at bounding box center [519, 292] width 51 height 13
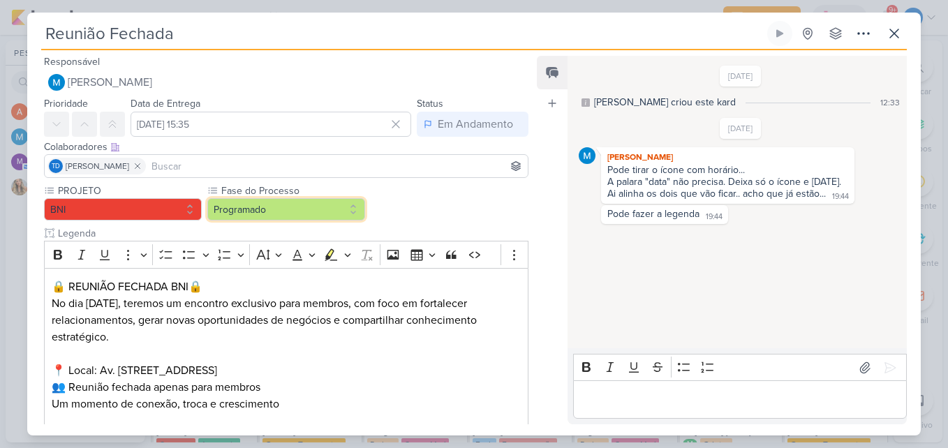
click at [348, 208] on button "Programado" at bounding box center [286, 209] width 158 height 22
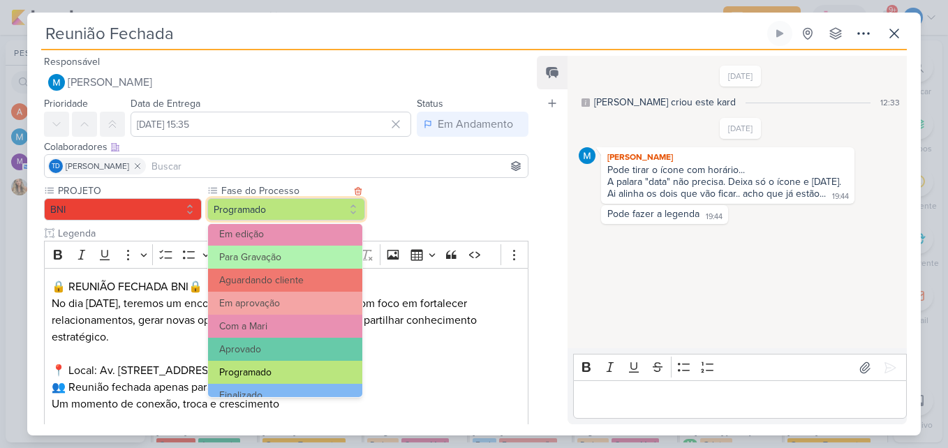
scroll to position [135, 0]
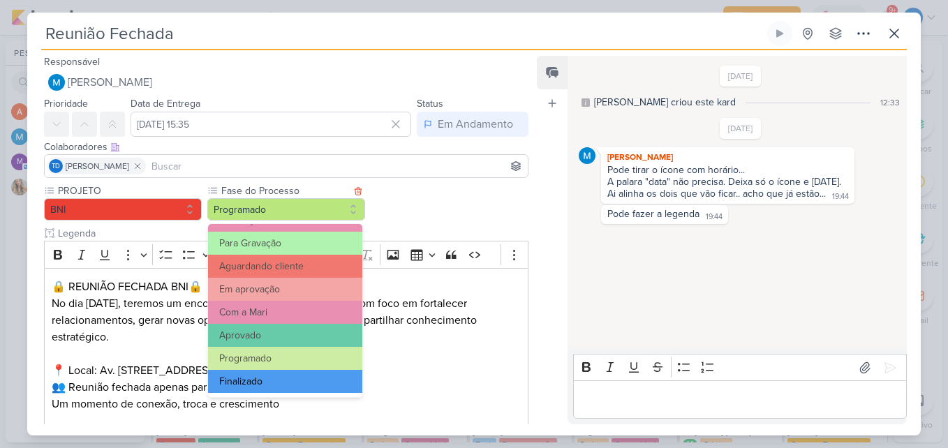
click at [305, 379] on button "Finalizado" at bounding box center [285, 381] width 154 height 23
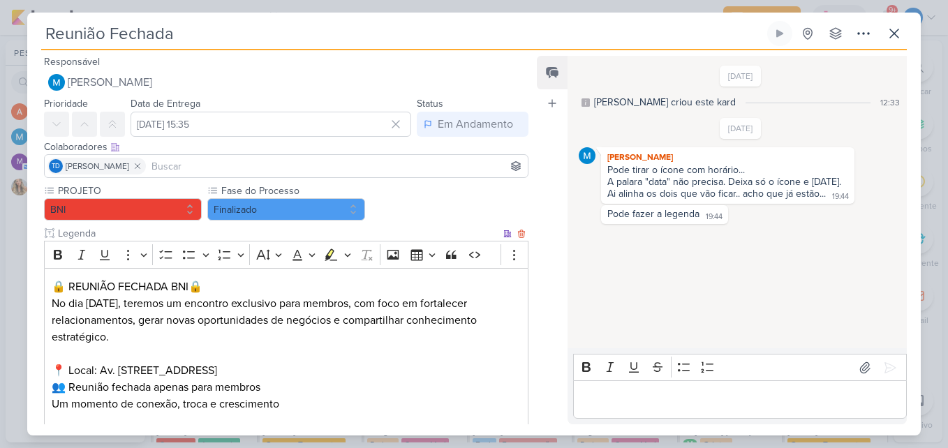
scroll to position [258, 0]
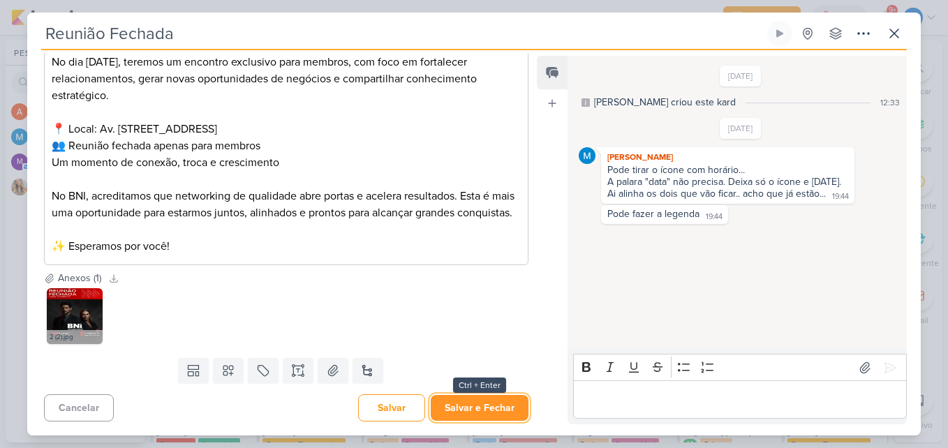
click at [482, 415] on button "Salvar e Fechar" at bounding box center [480, 408] width 98 height 26
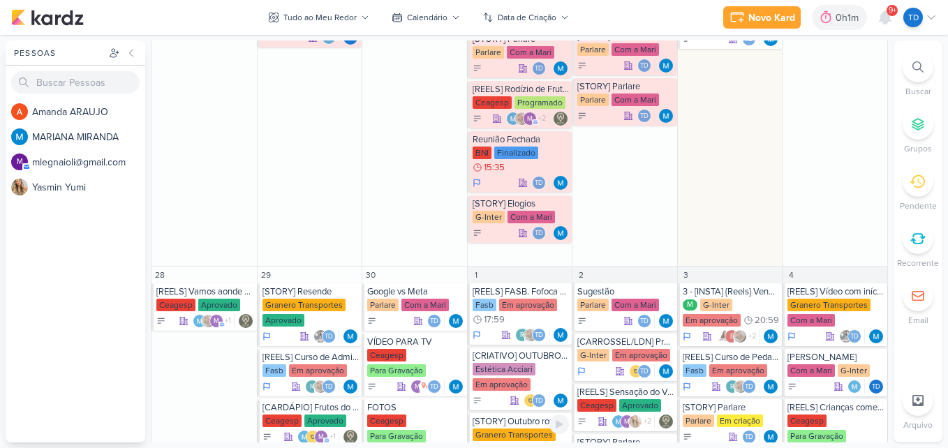
scroll to position [1737, 0]
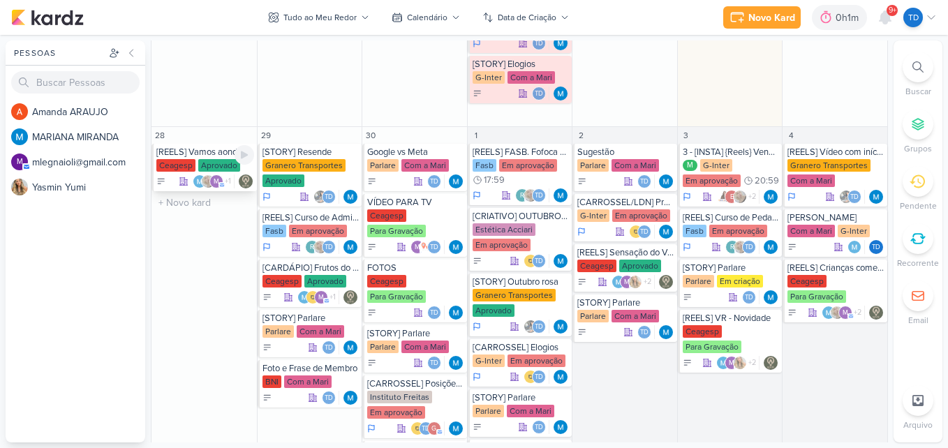
click at [189, 163] on div "Ceagesp" at bounding box center [175, 165] width 39 height 13
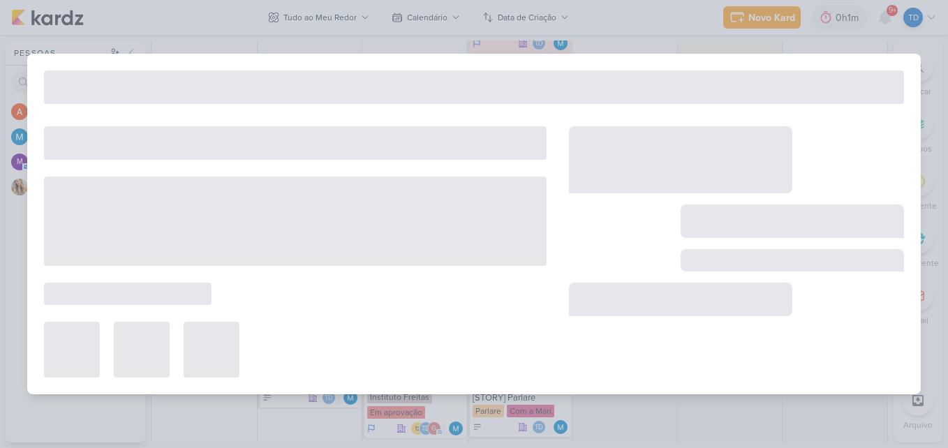
type input "[REELS] Vamos aonde o vento nos levar"
type input "[DATE] 23:59"
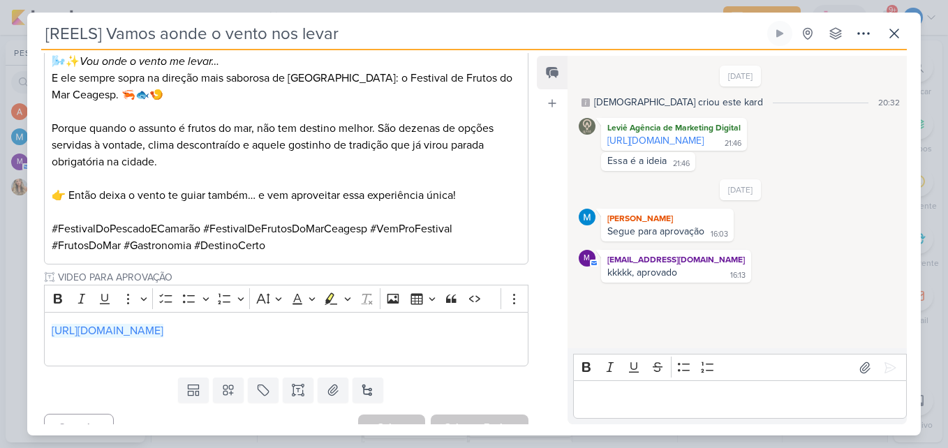
scroll to position [59, 0]
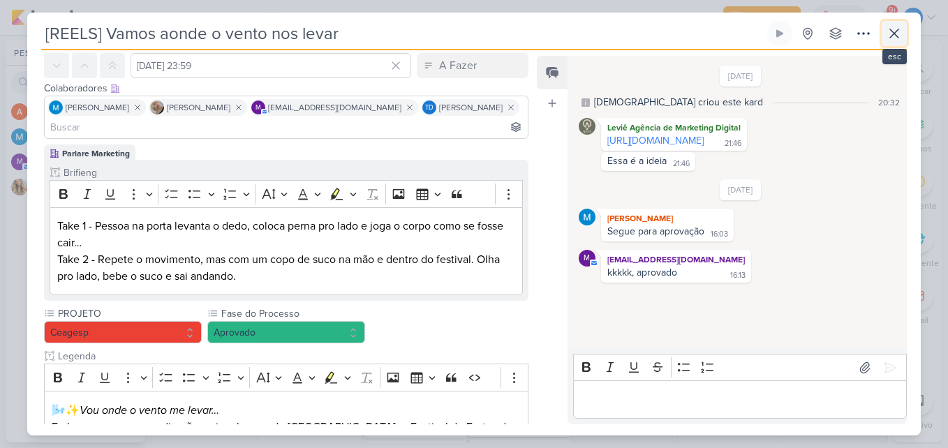
click at [894, 28] on icon at bounding box center [894, 33] width 17 height 17
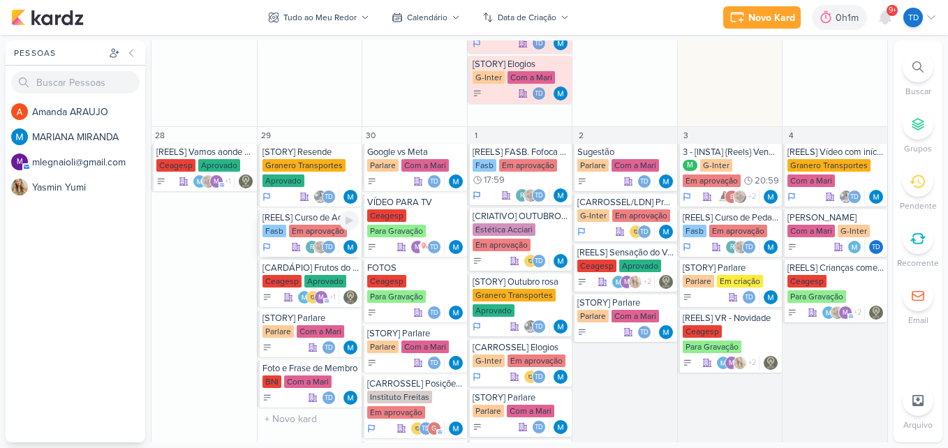
click at [323, 228] on div "Em aprovação" at bounding box center [318, 231] width 58 height 13
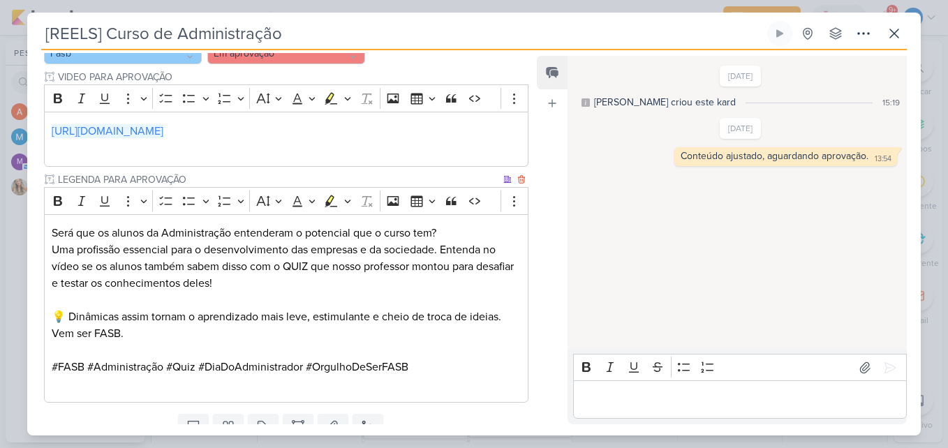
scroll to position [475, 0]
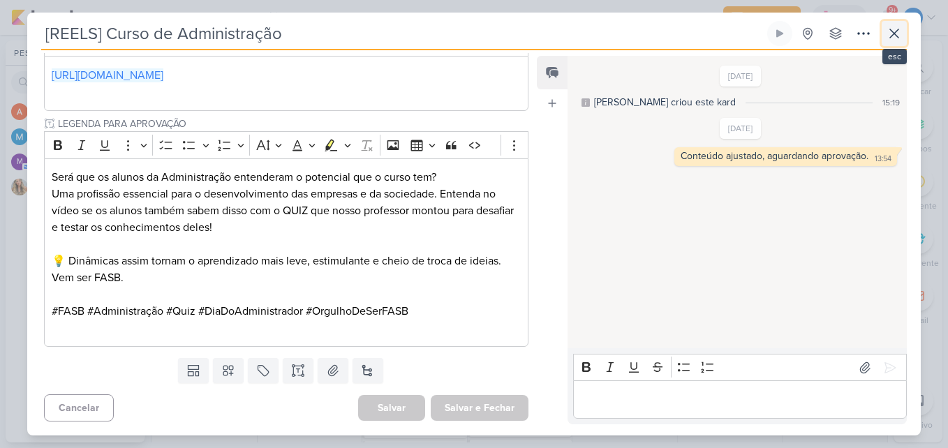
click at [897, 38] on icon at bounding box center [894, 33] width 17 height 17
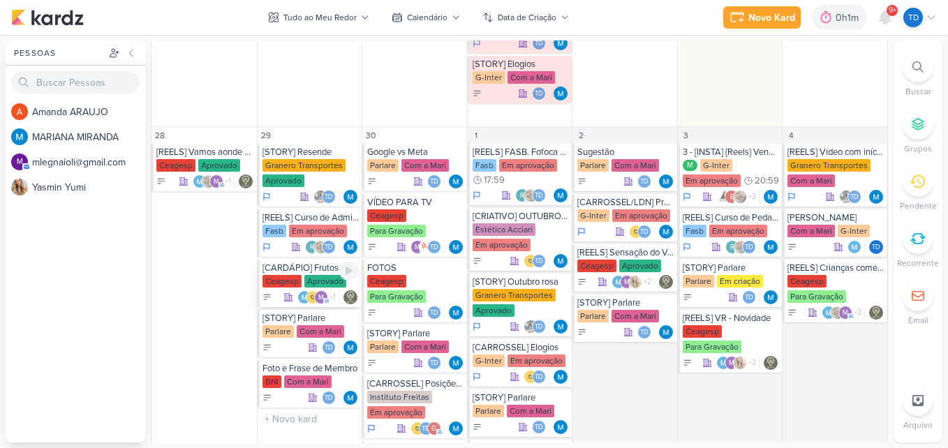
click at [309, 268] on div "[CARDÁPIO] Frutos do Mar" at bounding box center [310, 267] width 97 height 11
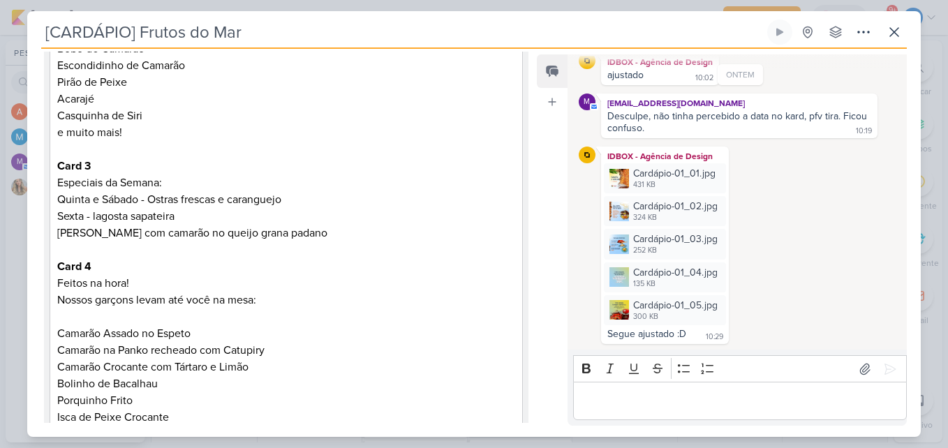
scroll to position [768, 0]
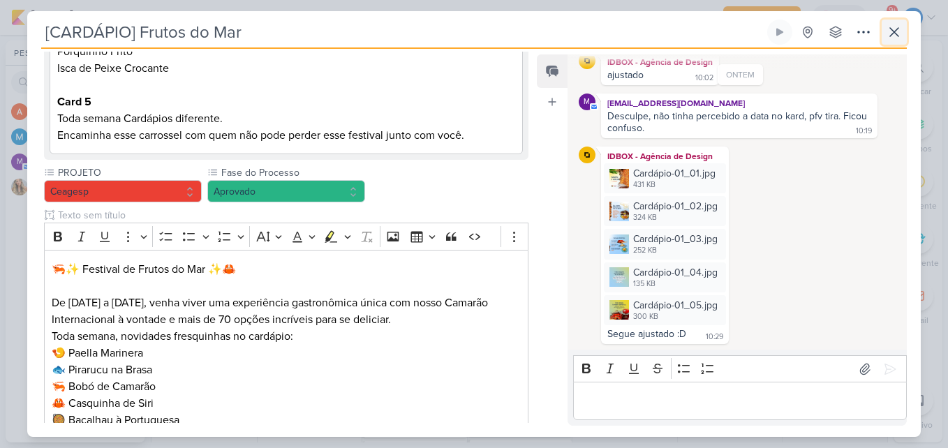
click at [884, 34] on button at bounding box center [894, 32] width 25 height 25
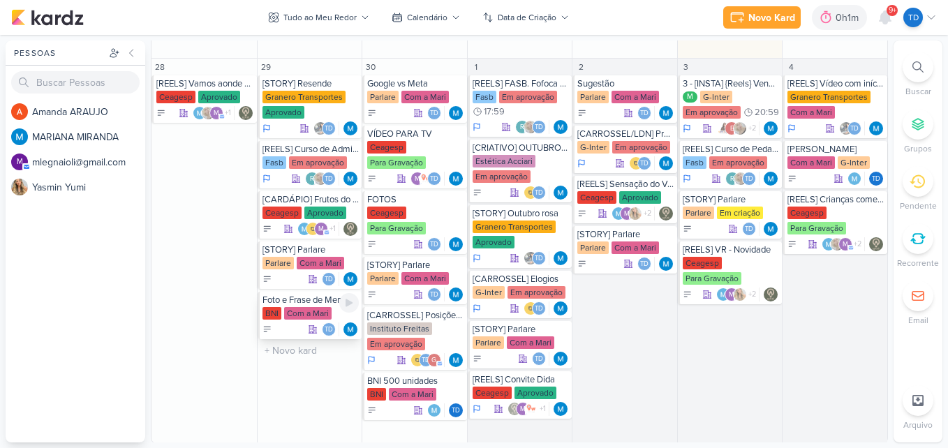
scroll to position [1807, 0]
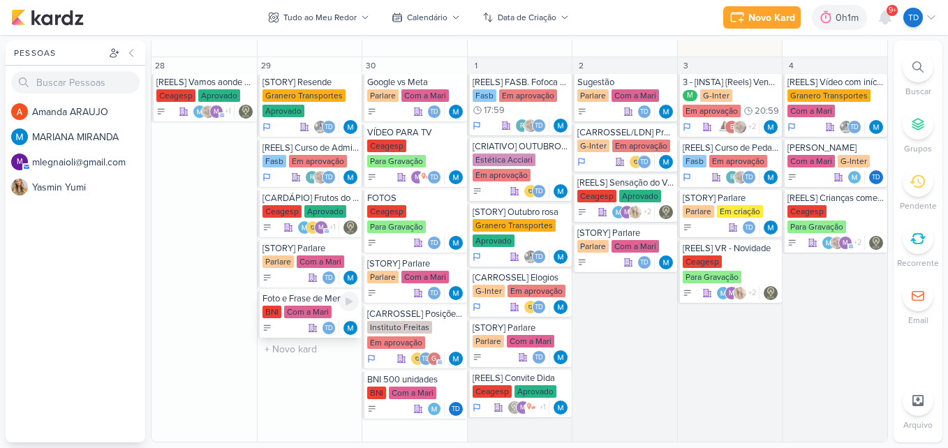
click at [316, 309] on div "Com a Mari" at bounding box center [307, 312] width 47 height 13
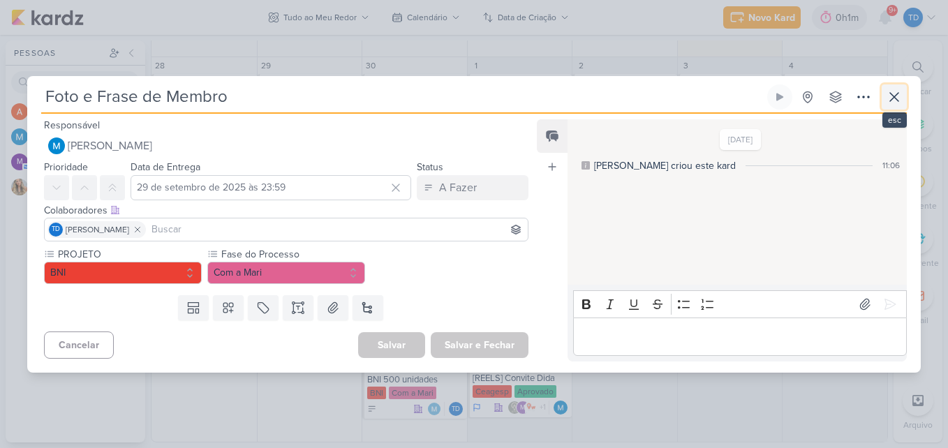
click at [900, 98] on icon at bounding box center [894, 97] width 17 height 17
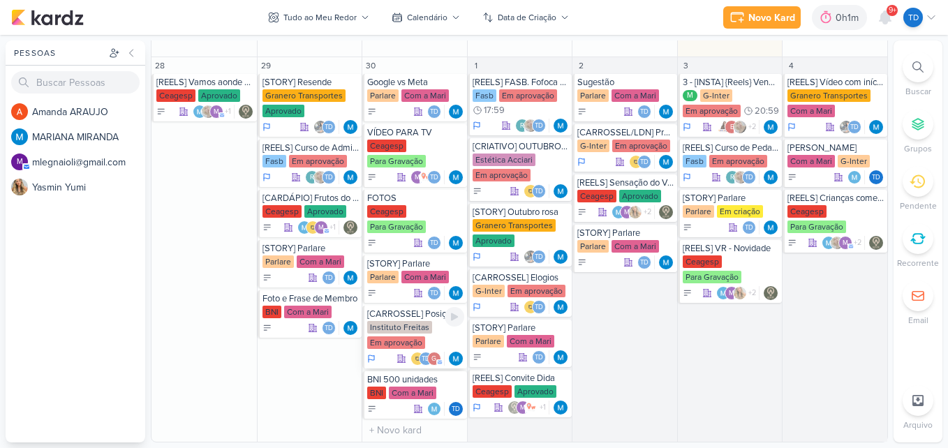
click at [420, 326] on div "Instituto Freitas" at bounding box center [399, 327] width 65 height 13
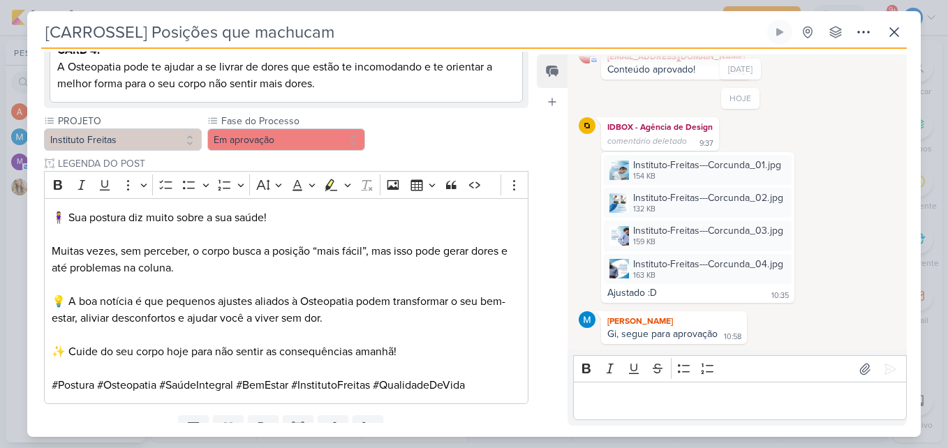
scroll to position [457, 0]
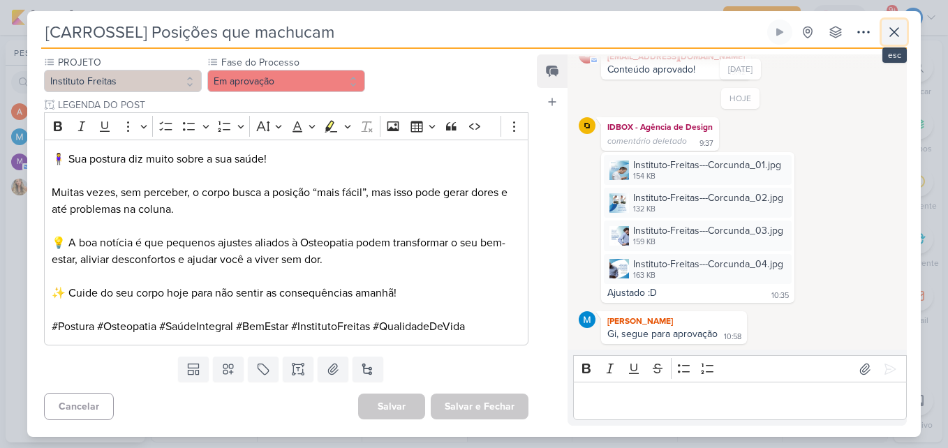
click at [905, 37] on button at bounding box center [894, 32] width 25 height 25
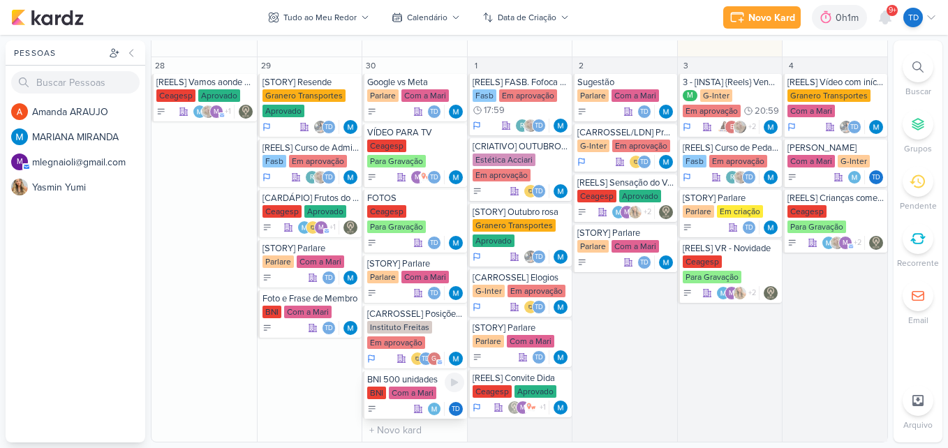
click at [433, 393] on div "Com a Mari" at bounding box center [412, 393] width 47 height 13
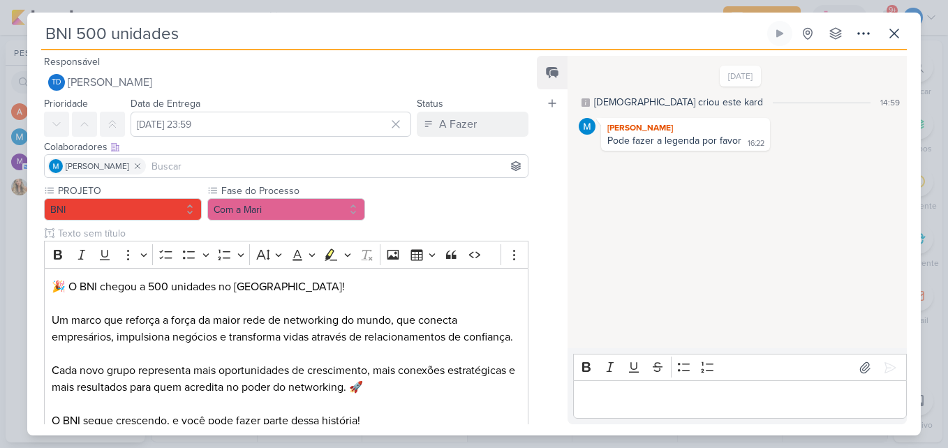
scroll to position [140, 0]
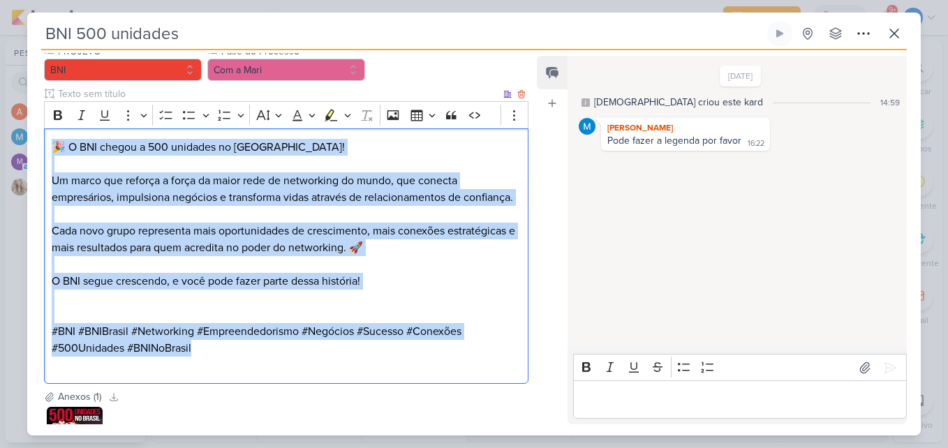
drag, startPoint x: 52, startPoint y: 142, endPoint x: 470, endPoint y: 359, distance: 471.4
click at [470, 359] on div "🎉 O BNI chegou a 500 unidades no [GEOGRAPHIC_DATA]! Um marco que reforça a forç…" at bounding box center [286, 256] width 484 height 256
copy div "🎉 O BNI chegou a 500 unidades no [GEOGRAPHIC_DATA]! Um marco que reforça a forç…"
click at [119, 364] on p "#BNI #BNIBrasil #Networking #Empreendedorismo #Negócios #Sucesso #Conexões #500…" at bounding box center [286, 348] width 469 height 50
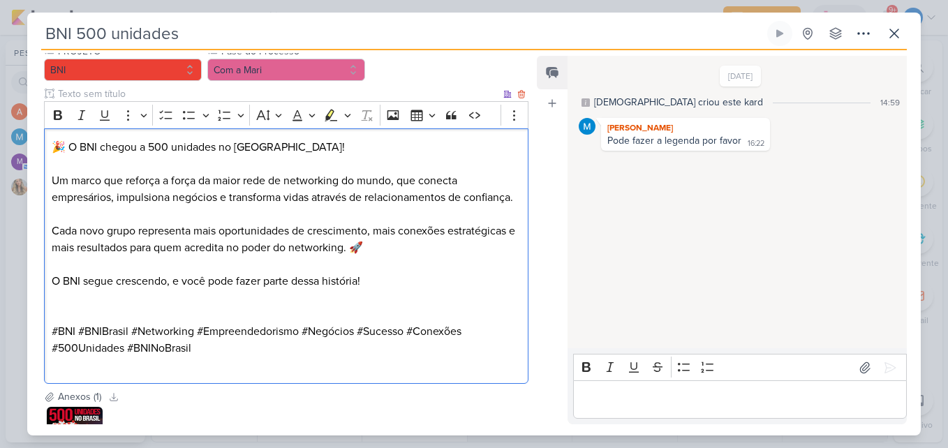
click at [121, 373] on p "#BNI #BNIBrasil #Networking #Empreendedorismo #Negócios #Sucesso #Conexões #500…" at bounding box center [286, 348] width 469 height 50
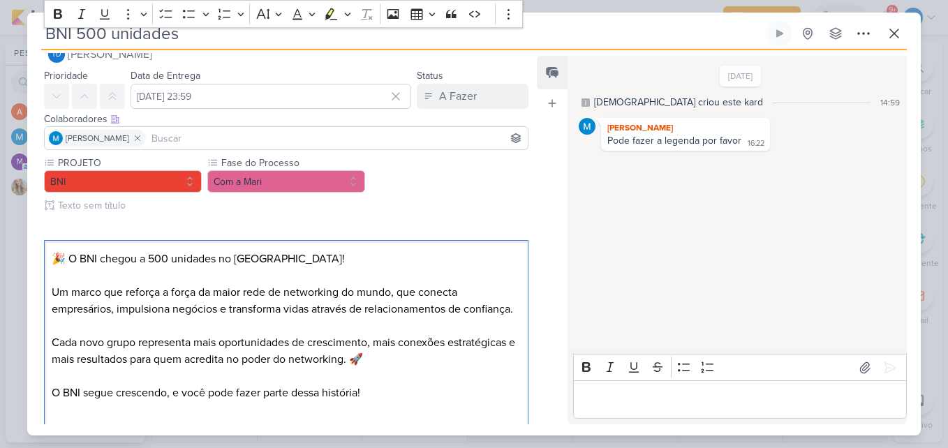
scroll to position [0, 0]
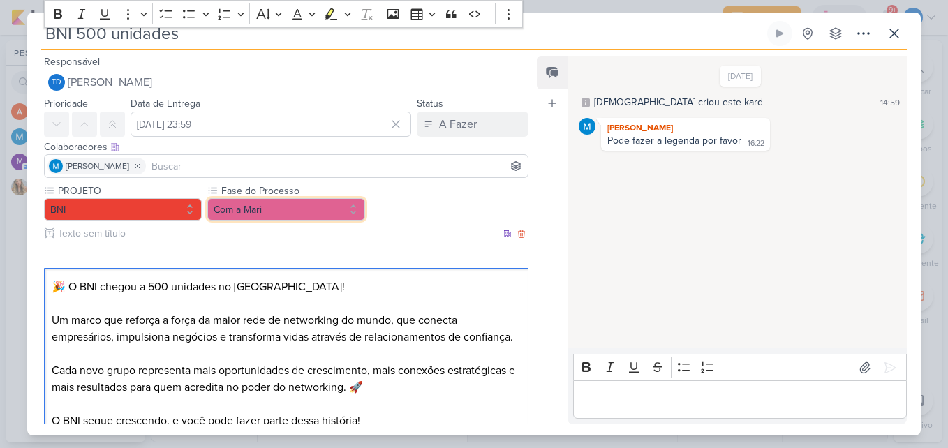
click at [273, 214] on button "Com a Mari" at bounding box center [286, 209] width 158 height 22
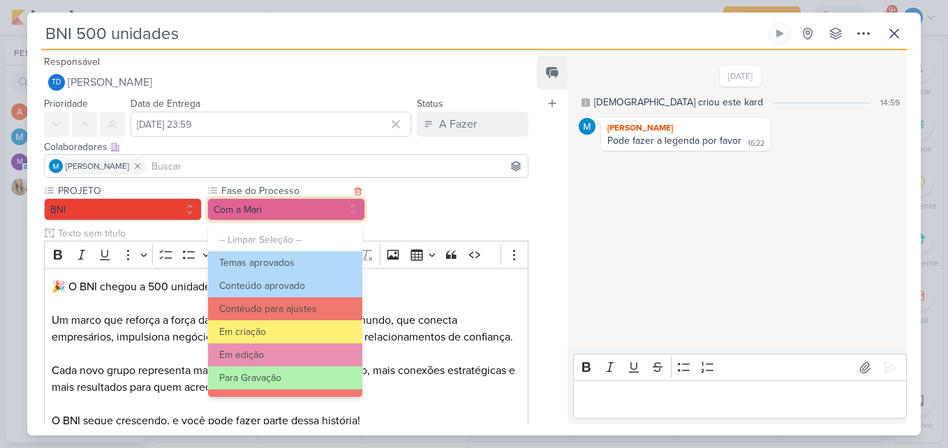
scroll to position [135, 0]
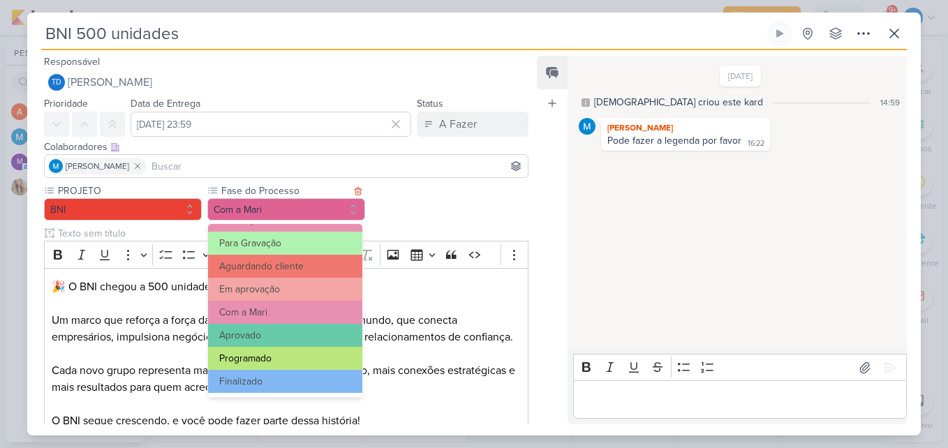
click at [282, 357] on button "Programado" at bounding box center [285, 358] width 154 height 23
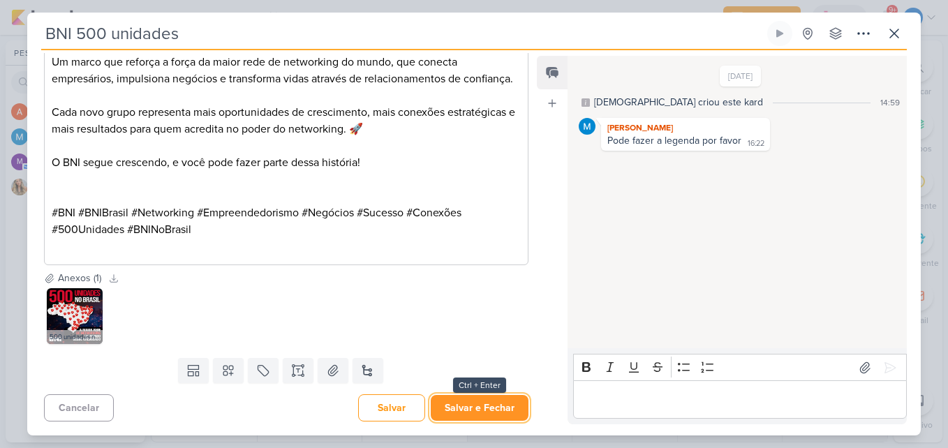
click at [508, 401] on button "Salvar e Fechar" at bounding box center [480, 408] width 98 height 26
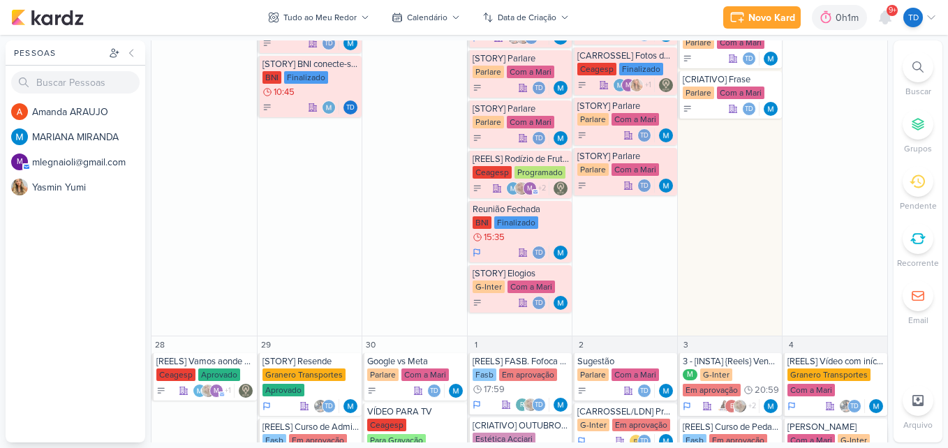
scroll to position [1807, 0]
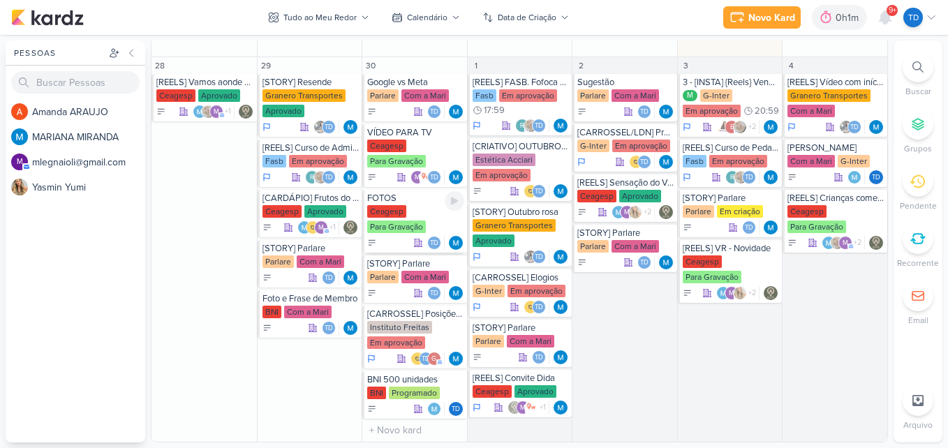
click at [386, 241] on div "Td" at bounding box center [415, 243] width 97 height 14
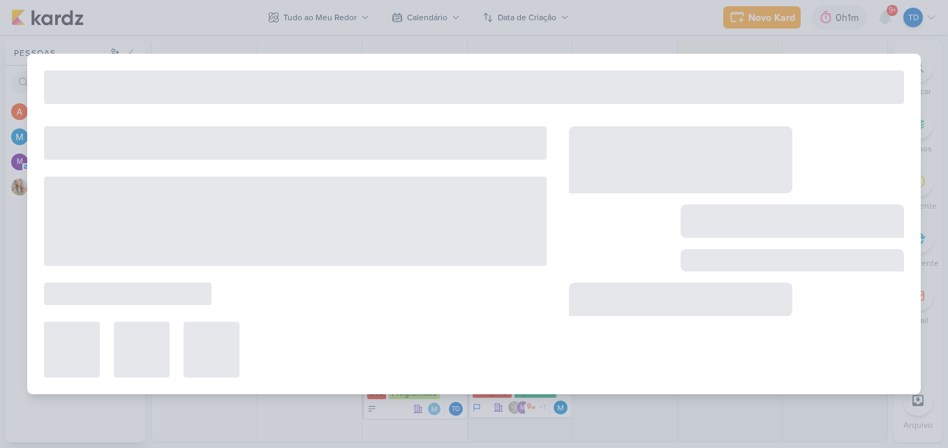
type input "FOTOS"
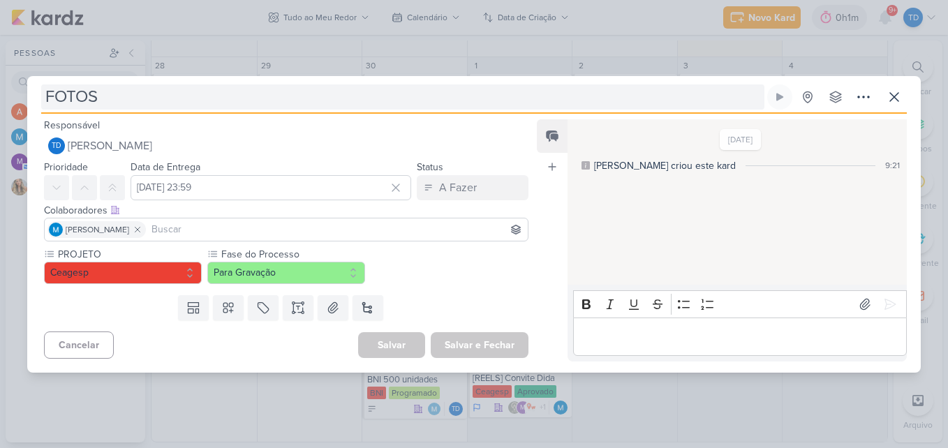
scroll to position [0, 0]
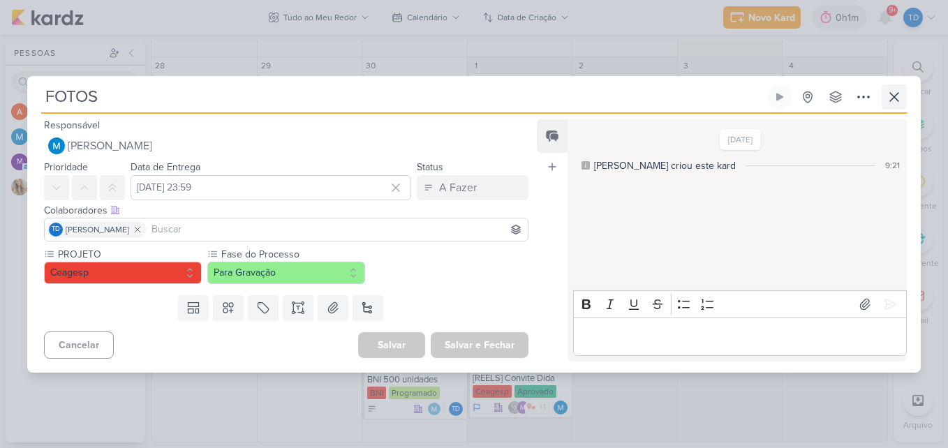
click at [900, 83] on div "FOTOS Criado por MARIANA" at bounding box center [474, 224] width 894 height 297
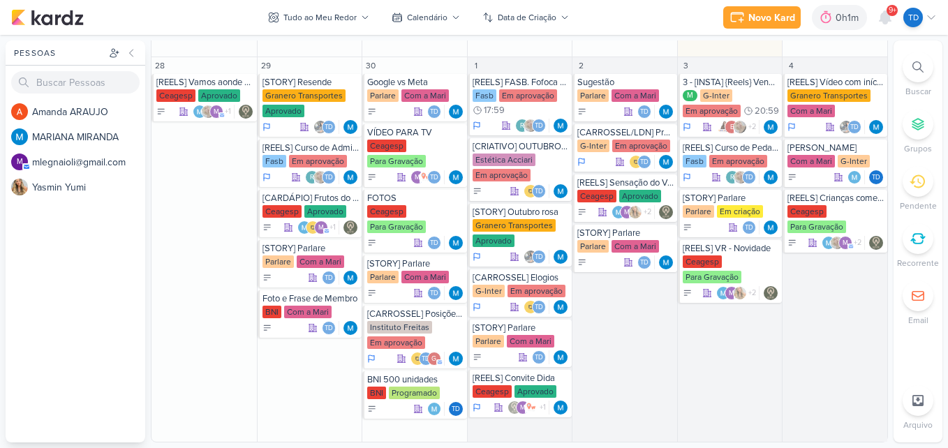
click at [901, 94] on li "Buscar" at bounding box center [918, 75] width 49 height 46
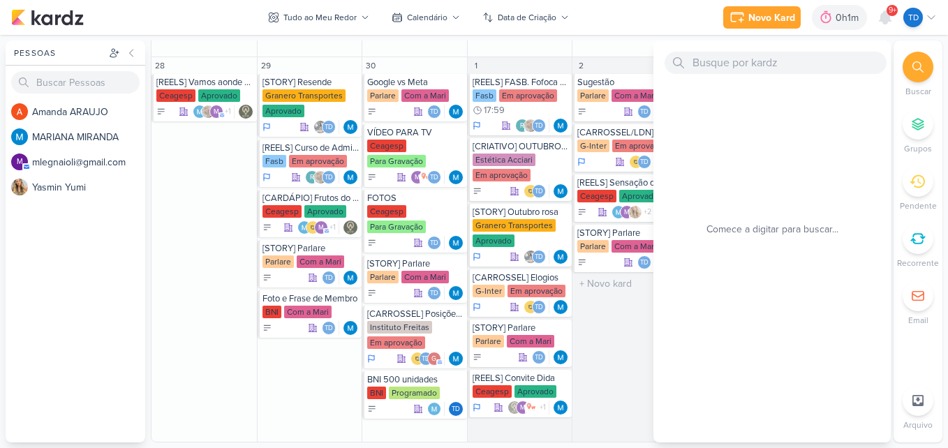
click at [608, 306] on div "2 [GEOGRAPHIC_DATA] [GEOGRAPHIC_DATA] Com a Mari Td" at bounding box center [624, 249] width 105 height 385
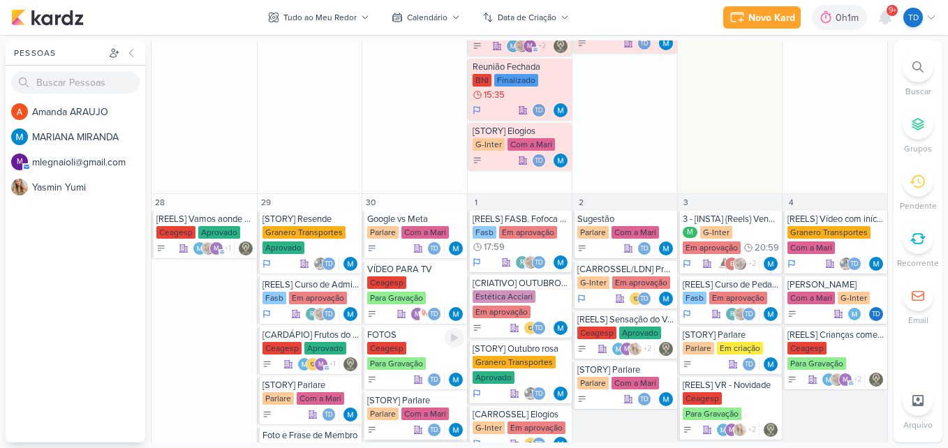
scroll to position [1598, 0]
